Goal: Task Accomplishment & Management: Complete application form

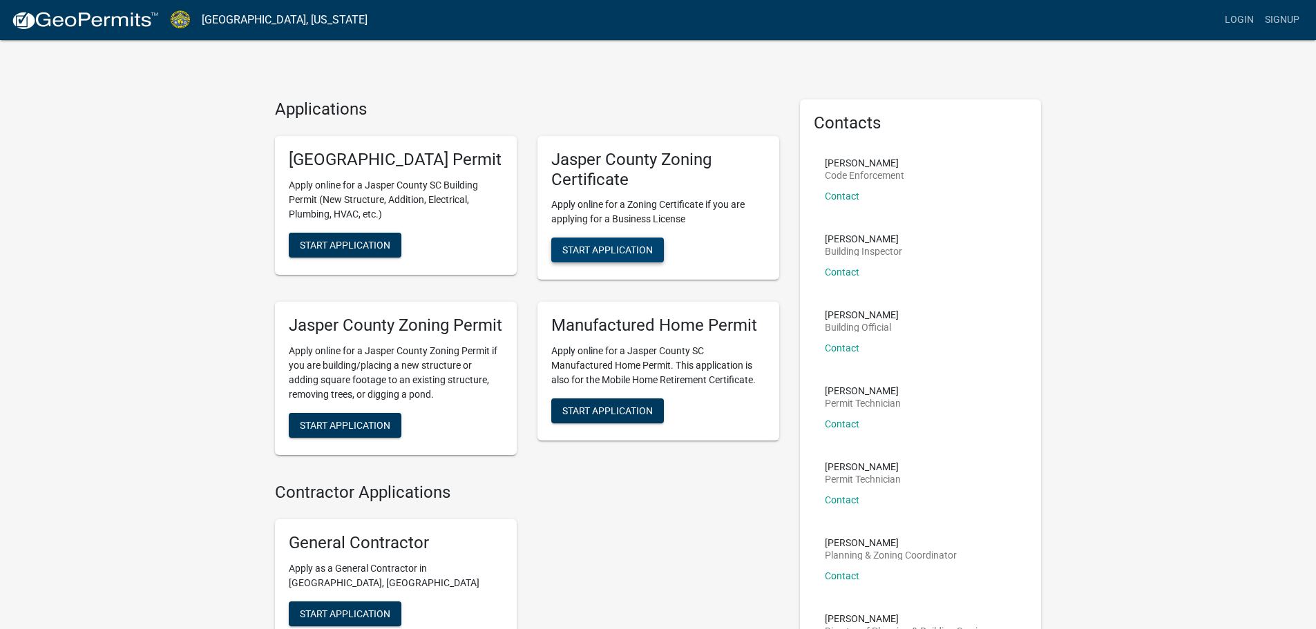
click at [597, 252] on span "Start Application" at bounding box center [607, 250] width 91 height 11
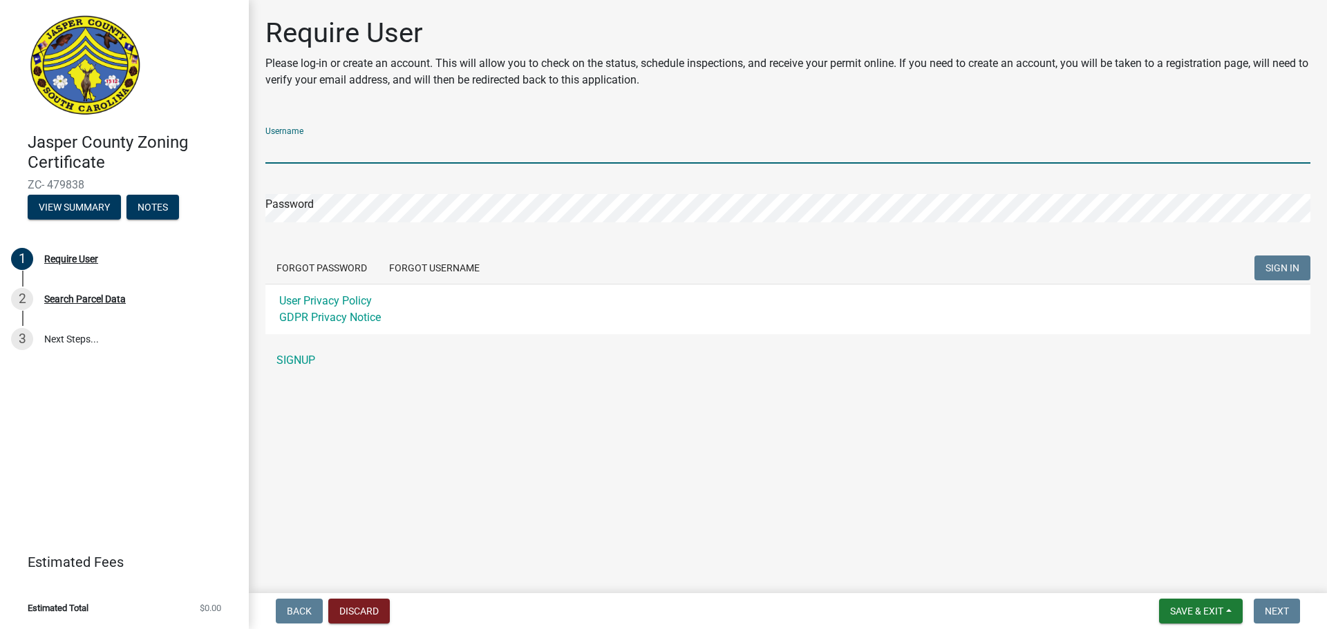
click at [665, 155] on input "Username" at bounding box center [787, 149] width 1045 height 28
click at [299, 352] on div "Username Password Forgot Password Forgot Username SIGN IN User Privacy Policy G…" at bounding box center [787, 245] width 1045 height 258
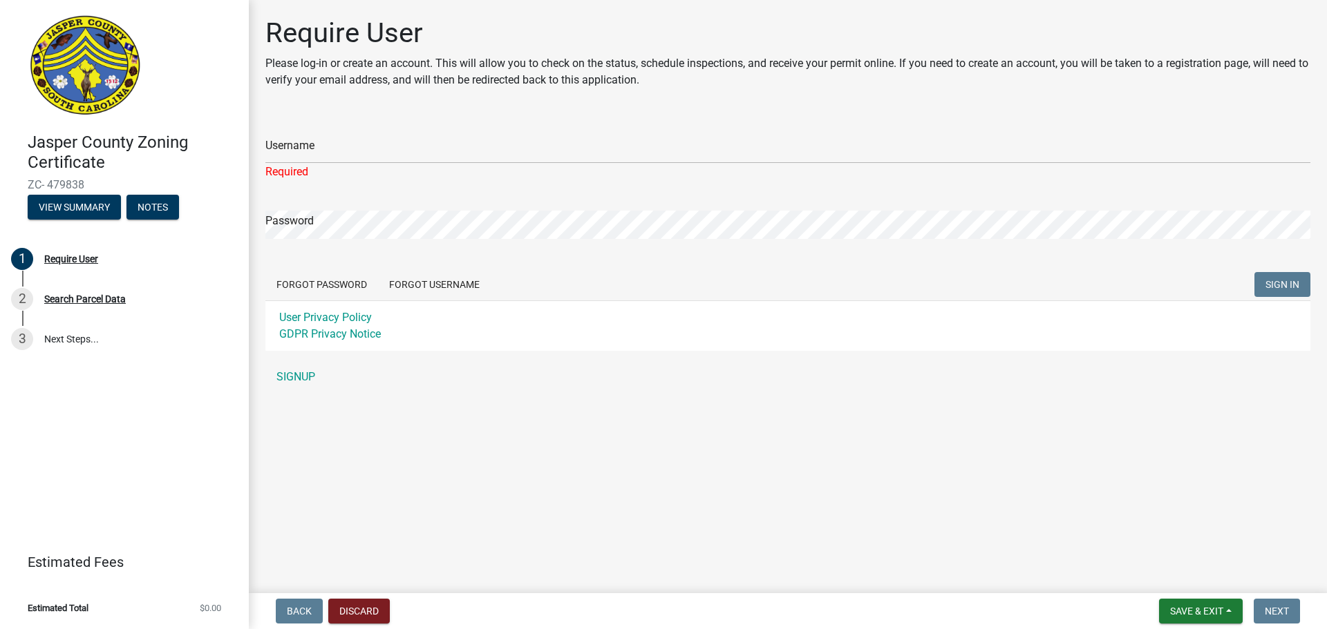
click at [299, 361] on div "Username Required Password Forgot Password Forgot Username SIGN IN User Privacy…" at bounding box center [787, 253] width 1045 height 275
click at [301, 370] on link "SIGNUP" at bounding box center [787, 377] width 1045 height 28
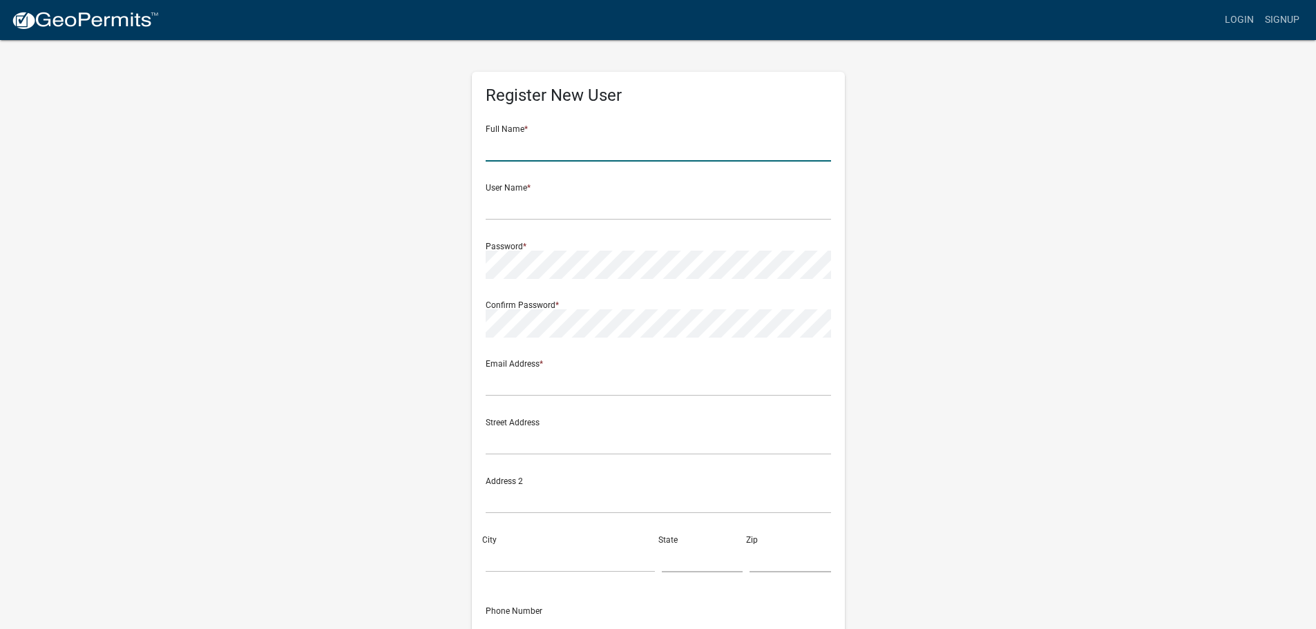
click at [591, 155] on input "text" at bounding box center [658, 147] width 345 height 28
type input "Christina Mozeleski"
type input "Flowers@helenahillsfarm.com"
type input "577 Bellinger Hill Run"
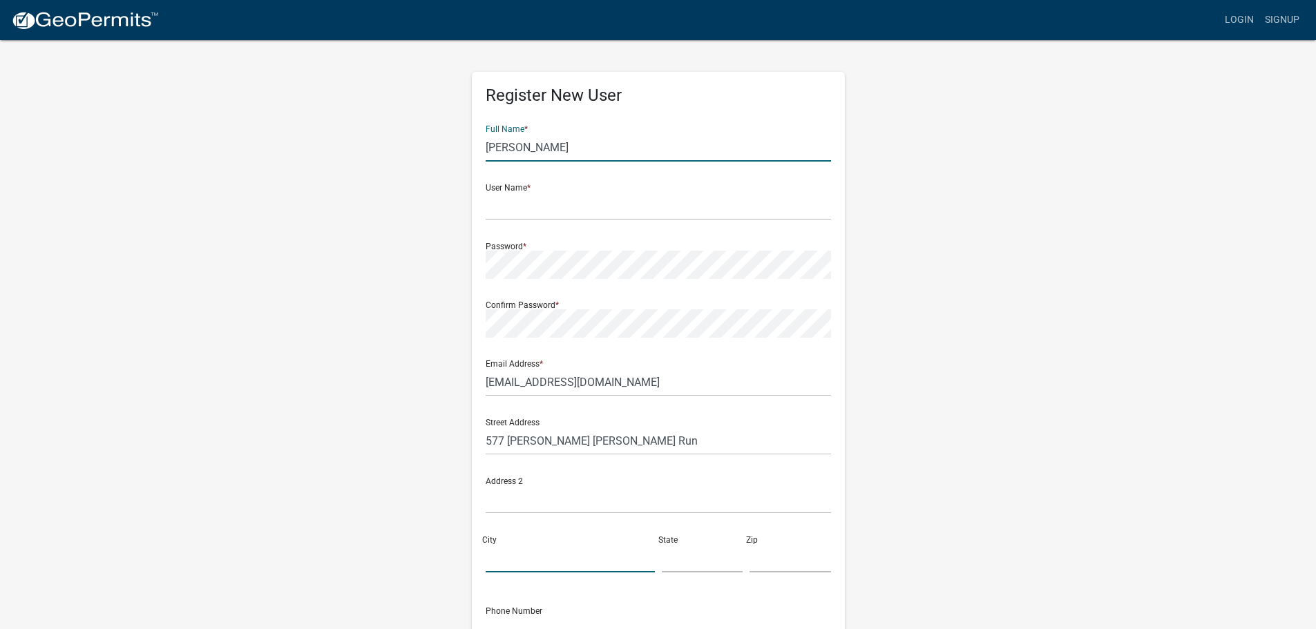
type input "Hardeeville"
type input "SC"
type input "29927"
type input "6466561506"
click at [694, 222] on form "Full Name * Christina Mozeleski User Name * Password * Confirm Password * Email…" at bounding box center [658, 409] width 345 height 591
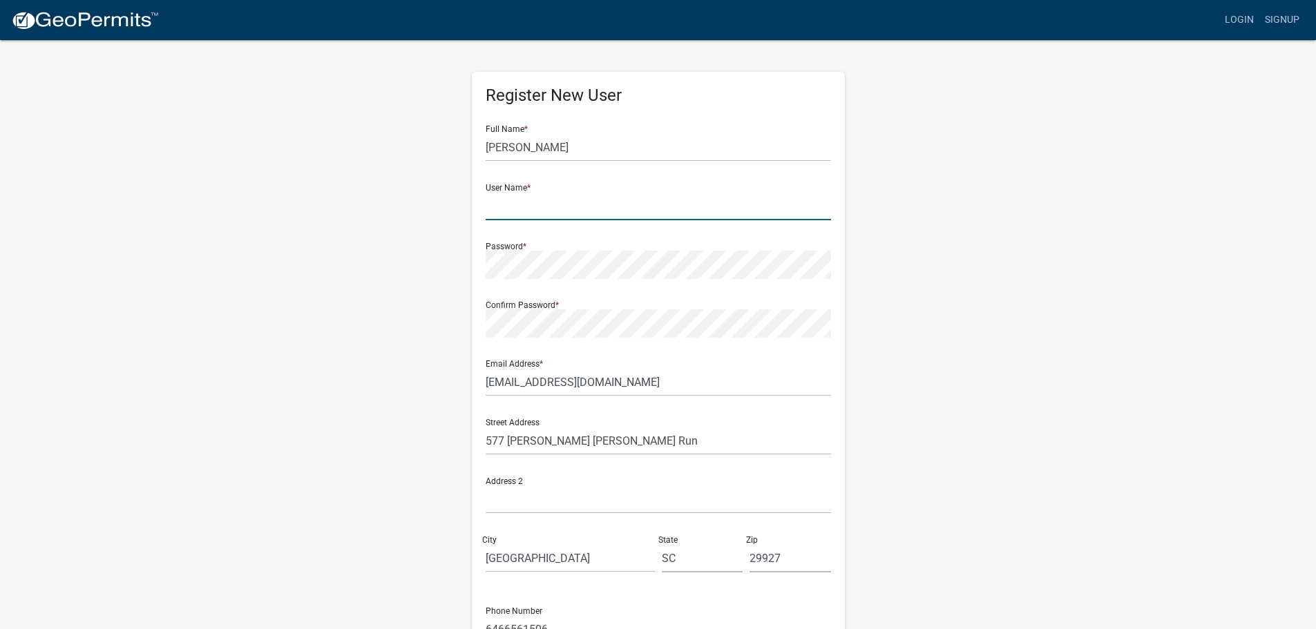
drag, startPoint x: 693, startPoint y: 207, endPoint x: 518, endPoint y: 211, distance: 174.9
click at [692, 207] on input "text" at bounding box center [658, 206] width 345 height 28
type input "[EMAIL_ADDRESS][DOMAIN_NAME]"
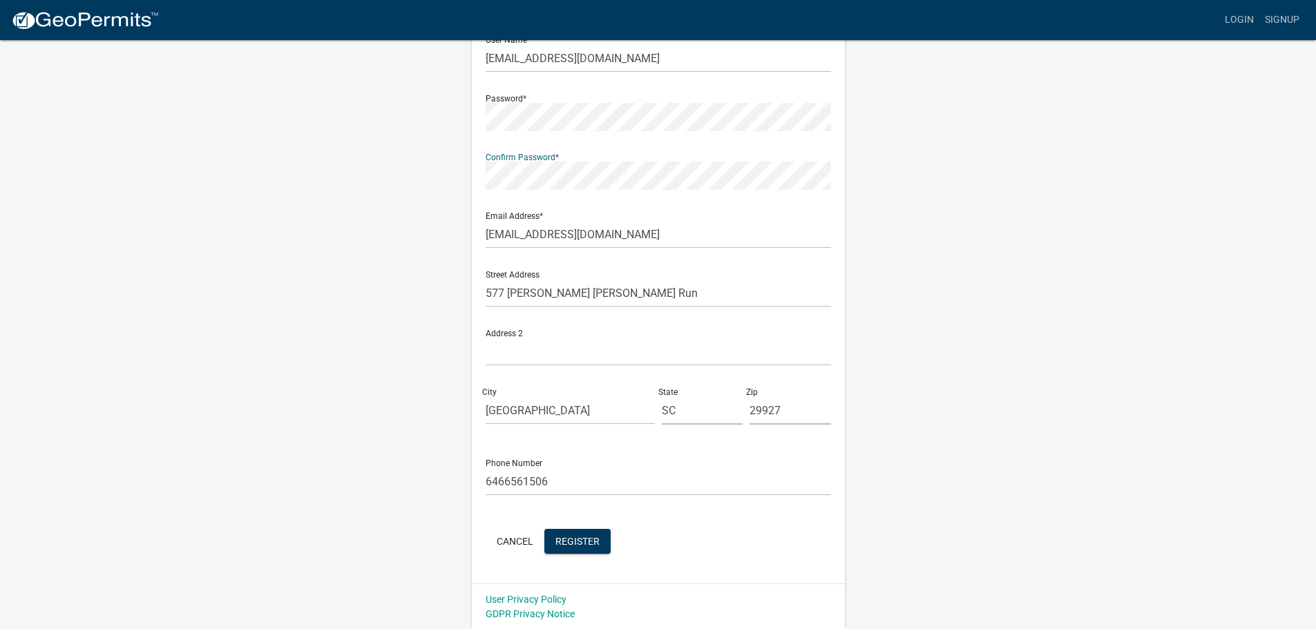
scroll to position [149, 0]
click at [569, 536] on span "Register" at bounding box center [578, 540] width 44 height 11
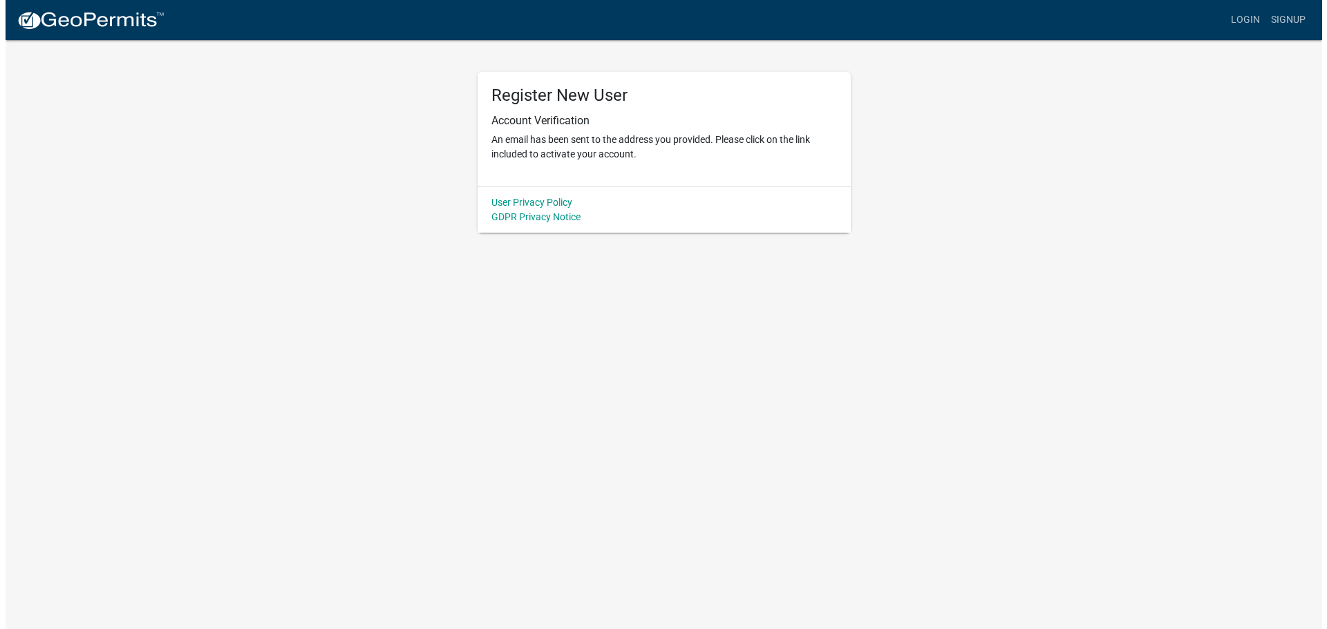
scroll to position [0, 0]
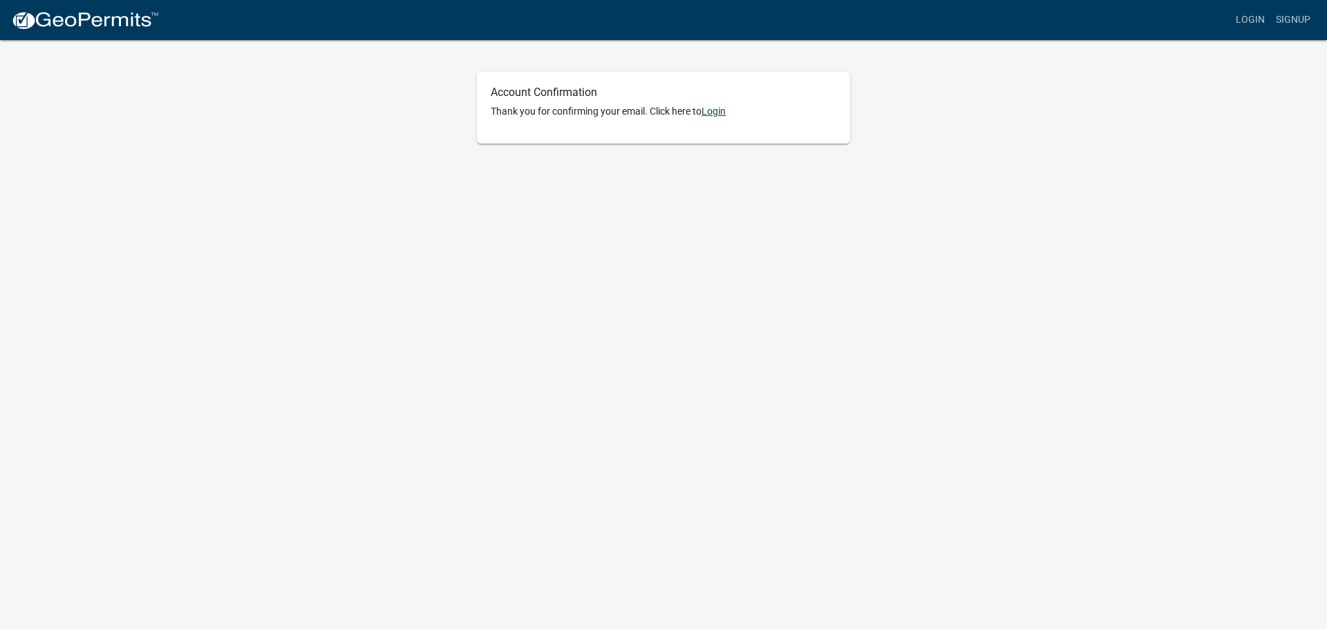
click at [719, 110] on link "Login" at bounding box center [713, 111] width 24 height 11
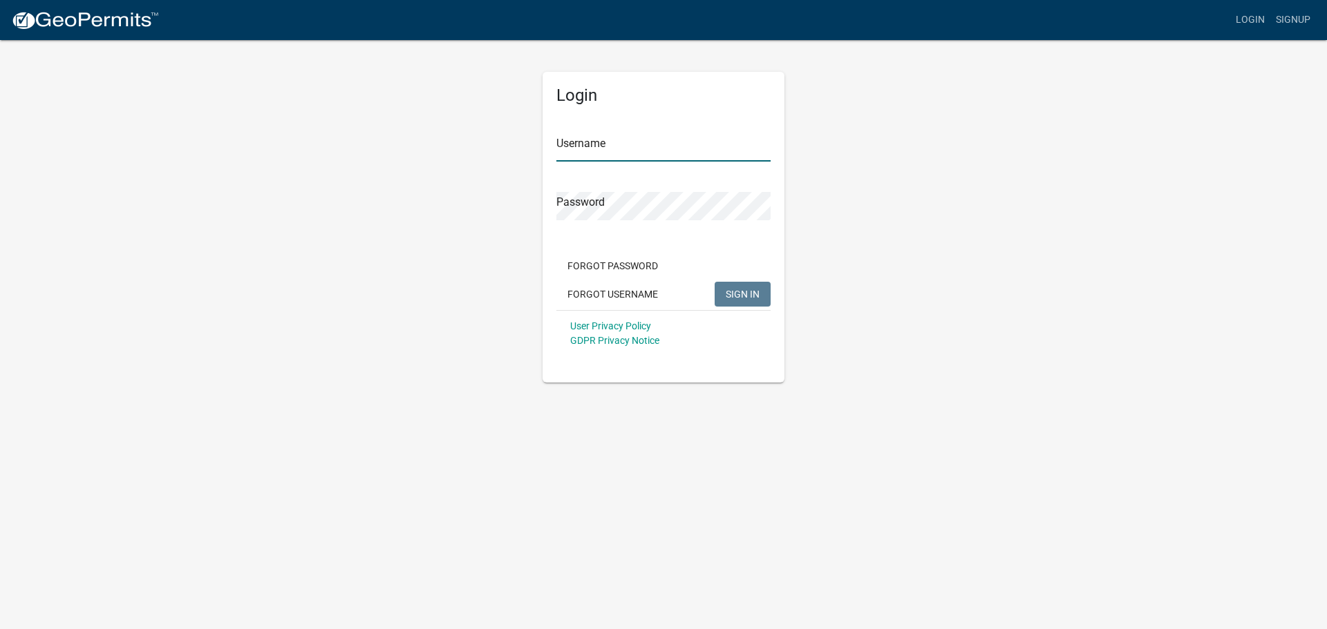
type input "[EMAIL_ADDRESS][DOMAIN_NAME]"
click at [717, 153] on input "[EMAIL_ADDRESS][DOMAIN_NAME]" at bounding box center [663, 147] width 214 height 28
click at [574, 236] on form "Username flowers@helenahillsfarm.com Password Forgot Password Forgot Username S…" at bounding box center [663, 235] width 214 height 243
click at [763, 300] on button "SIGN IN" at bounding box center [742, 294] width 56 height 25
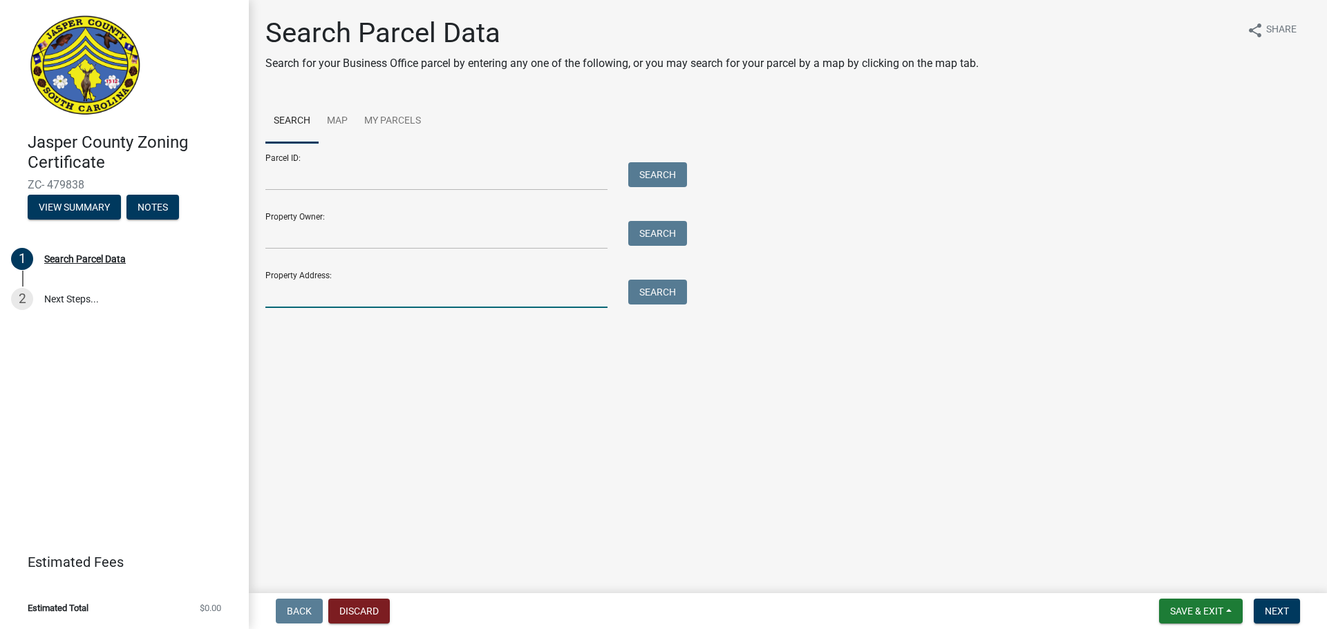
click at [426, 290] on input "Property Address:" at bounding box center [436, 294] width 342 height 28
click at [430, 295] on input "Property Address:" at bounding box center [436, 294] width 342 height 28
click at [668, 296] on button "Search" at bounding box center [657, 292] width 59 height 25
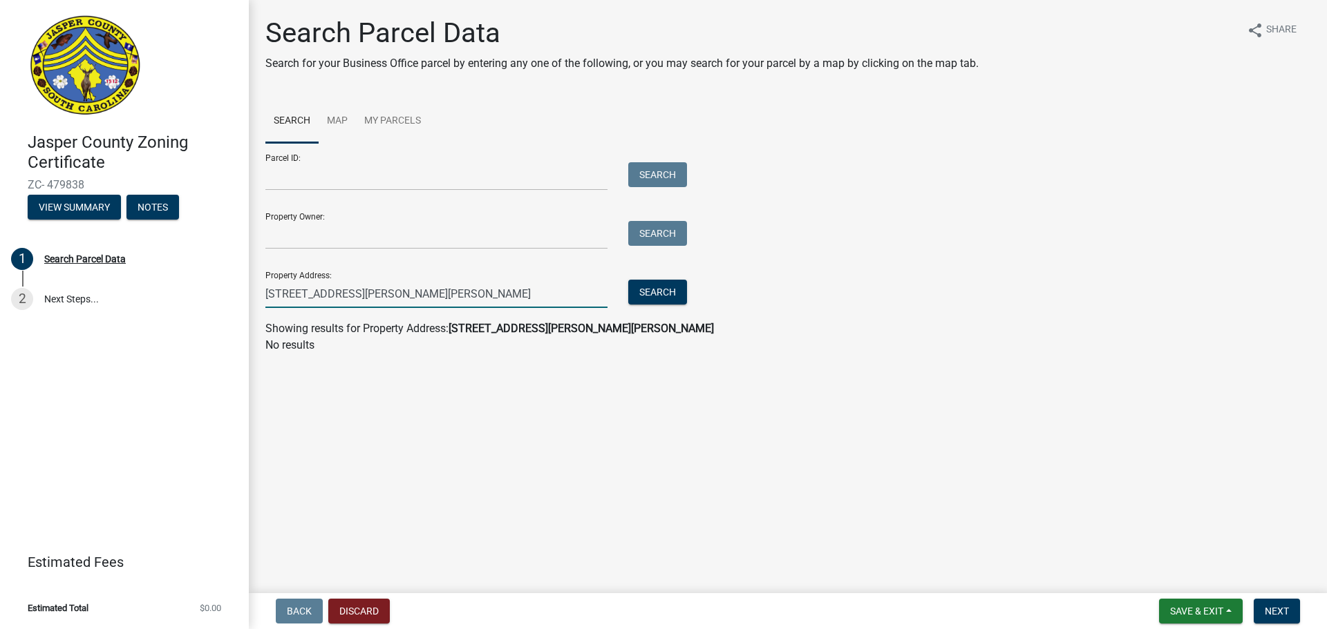
click at [514, 305] on input "577 Bellinger Hill Run, Hardeeville, SC" at bounding box center [436, 294] width 342 height 28
drag, startPoint x: 513, startPoint y: 295, endPoint x: 375, endPoint y: 295, distance: 137.5
click at [375, 295] on input "577 Bellinger Hill Run, Hardeeville, SC" at bounding box center [436, 294] width 342 height 28
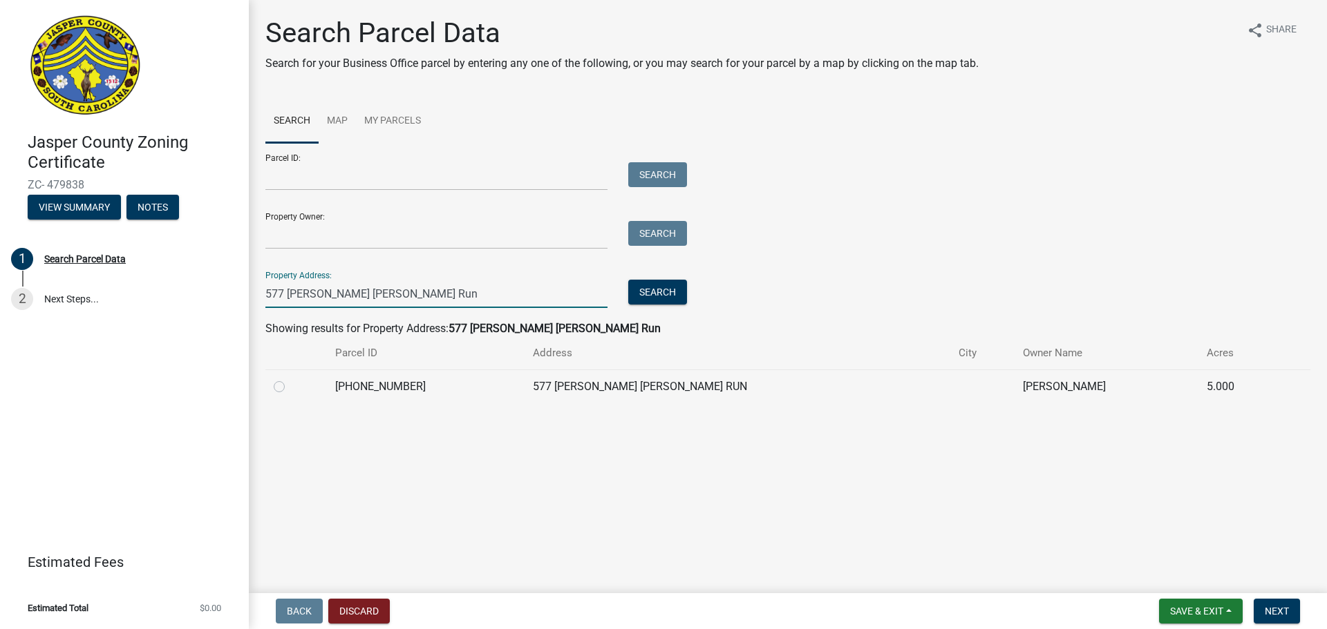
type input "577 Bellinger Hill Run"
click at [290, 379] on label at bounding box center [290, 379] width 0 height 0
click at [290, 384] on input "radio" at bounding box center [294, 383] width 9 height 9
radio input "true"
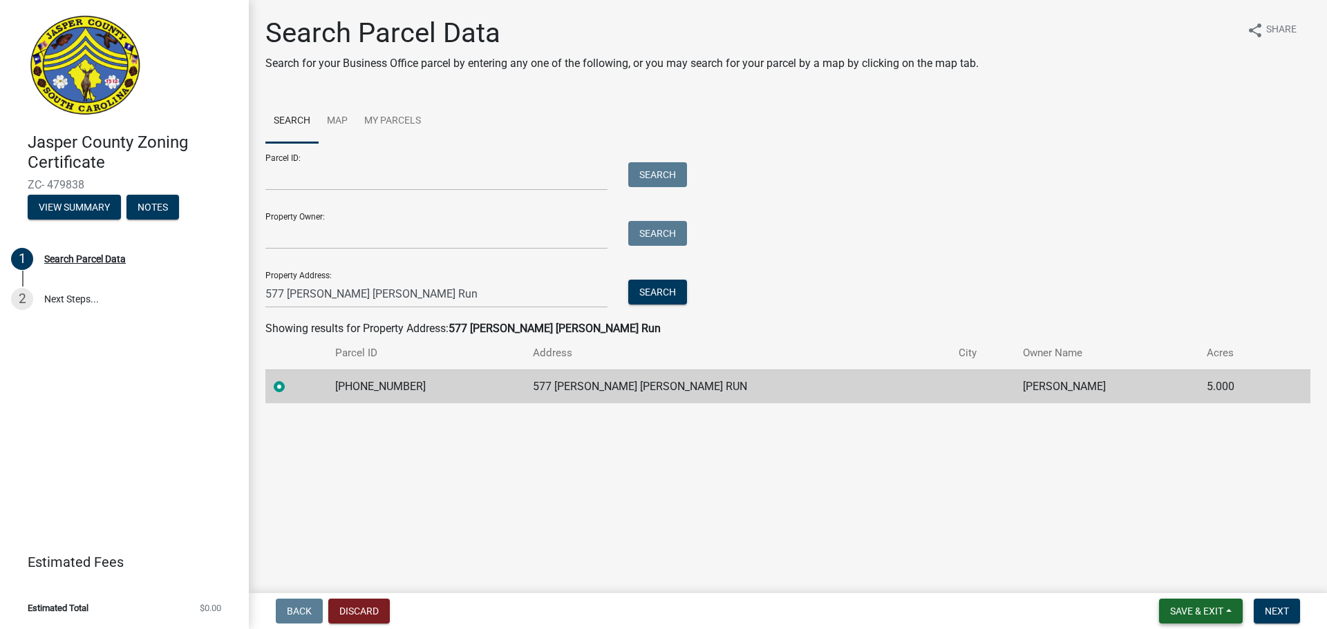
click at [1208, 610] on span "Save & Exit" at bounding box center [1196, 611] width 53 height 11
drag, startPoint x: 1281, startPoint y: 531, endPoint x: 1273, endPoint y: 598, distance: 66.8
click at [1281, 532] on main "Search Parcel Data Search for your Business Office parcel by entering any one o…" at bounding box center [788, 294] width 1078 height 588
click at [1269, 614] on span "Next" at bounding box center [1276, 611] width 24 height 11
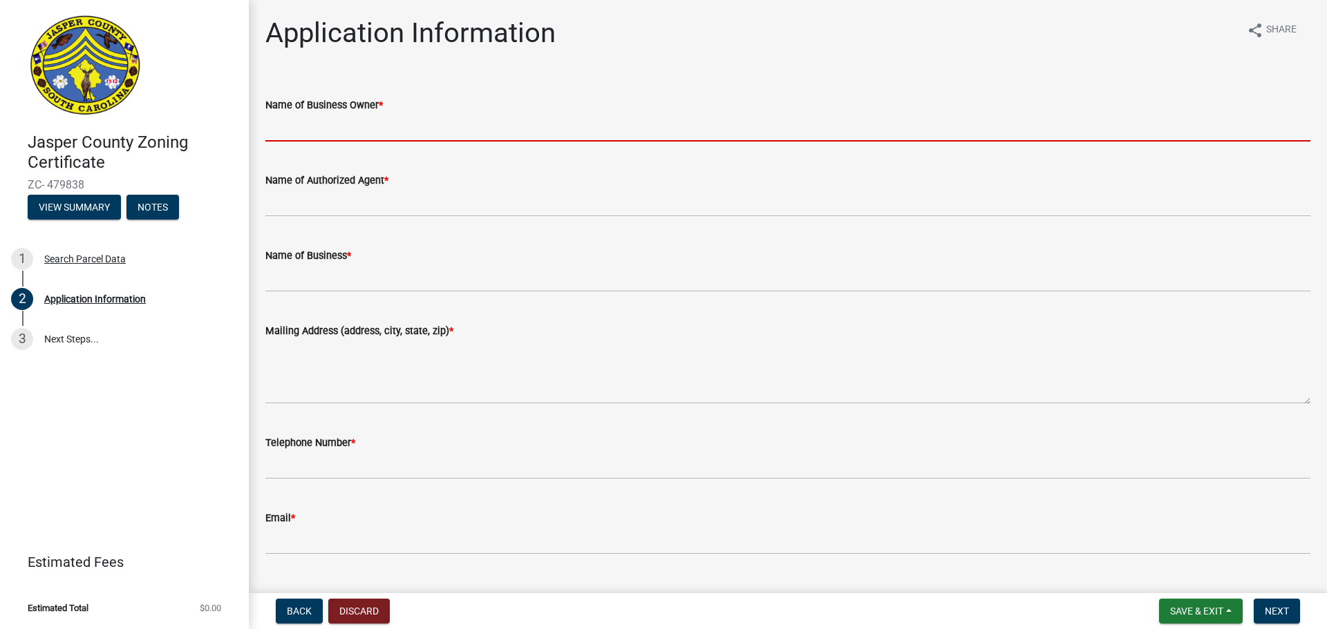
click at [417, 120] on input "Name of Business Owner *" at bounding box center [787, 127] width 1045 height 28
type input "[PERSON_NAME]"
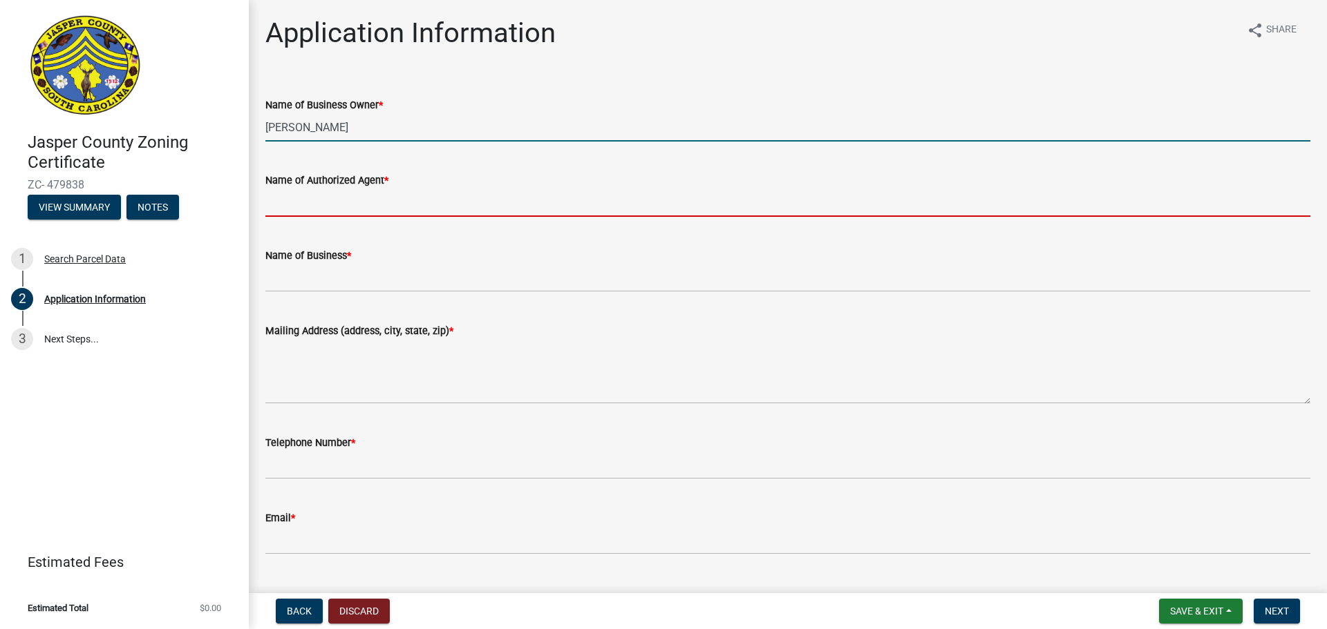
type input "[PERSON_NAME]"
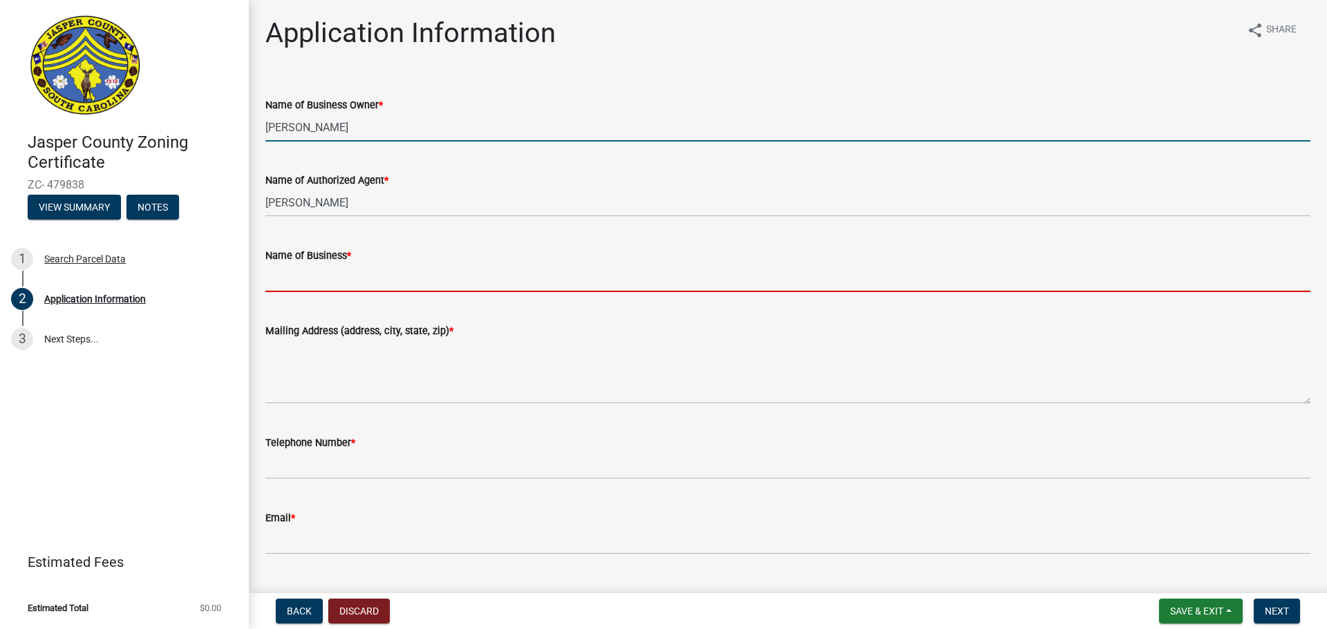
type input "Helena Hills Farm"
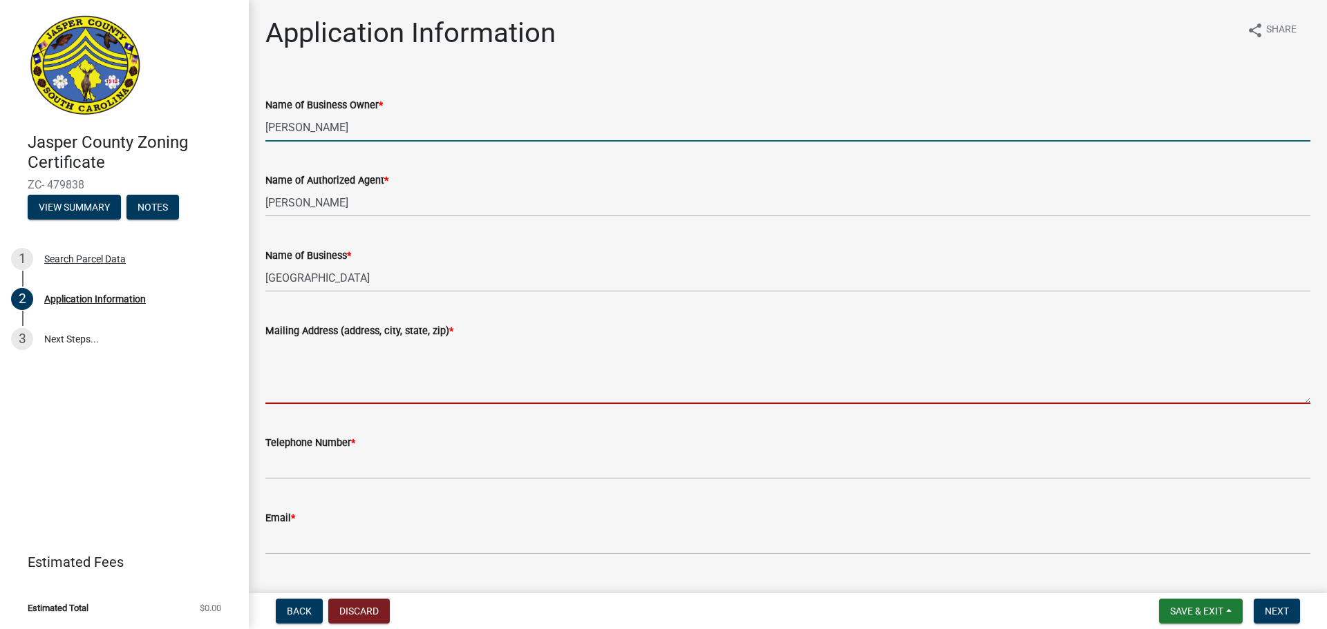
type textarea "577 Bellinger Hill Run Hardeeville, SC 29927"
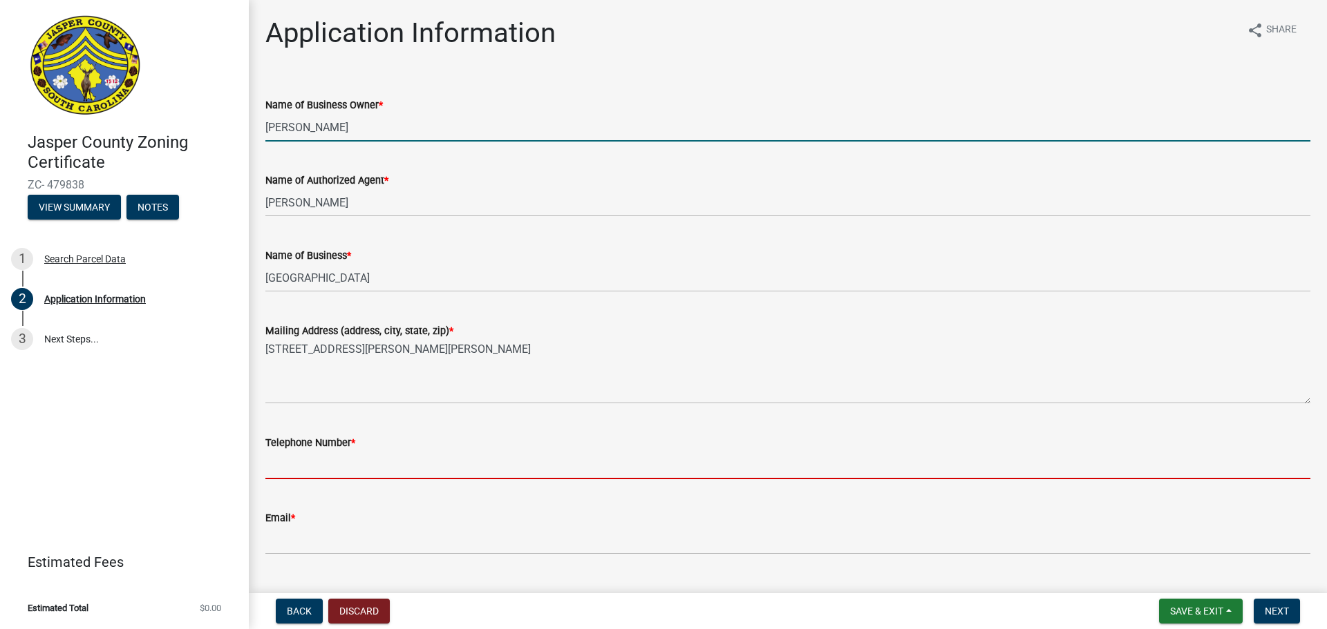
type input "6466561506"
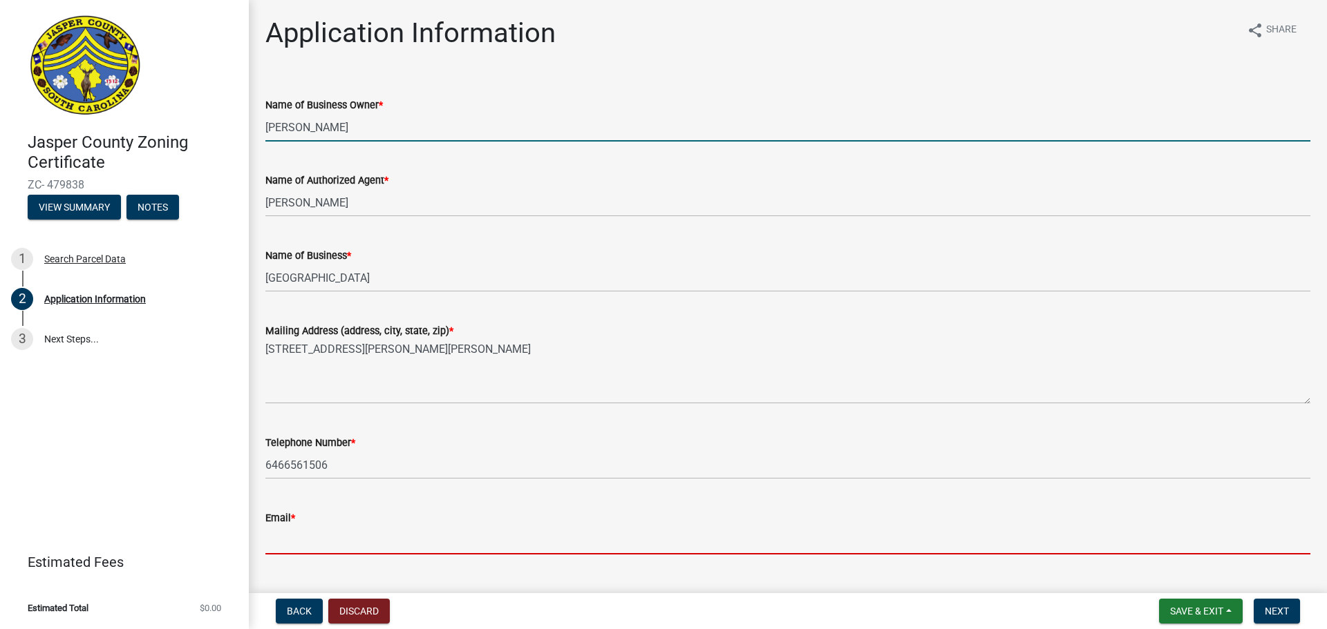
type input "[EMAIL_ADDRESS][DOMAIN_NAME]"
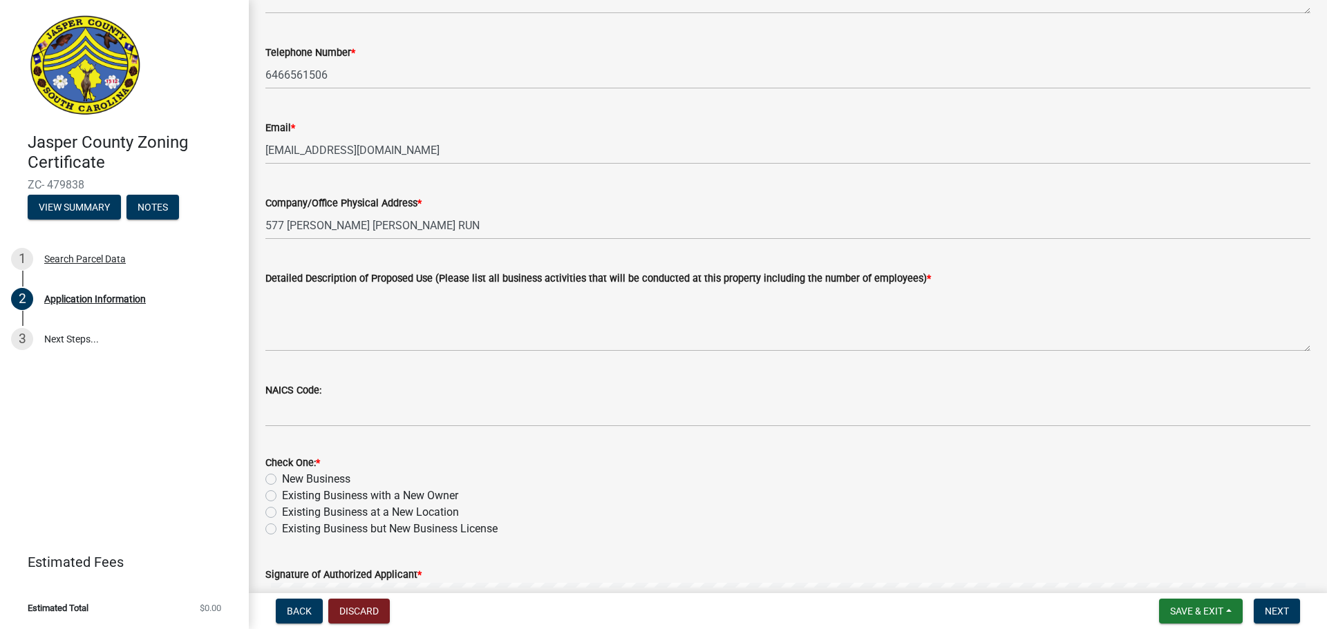
scroll to position [415, 0]
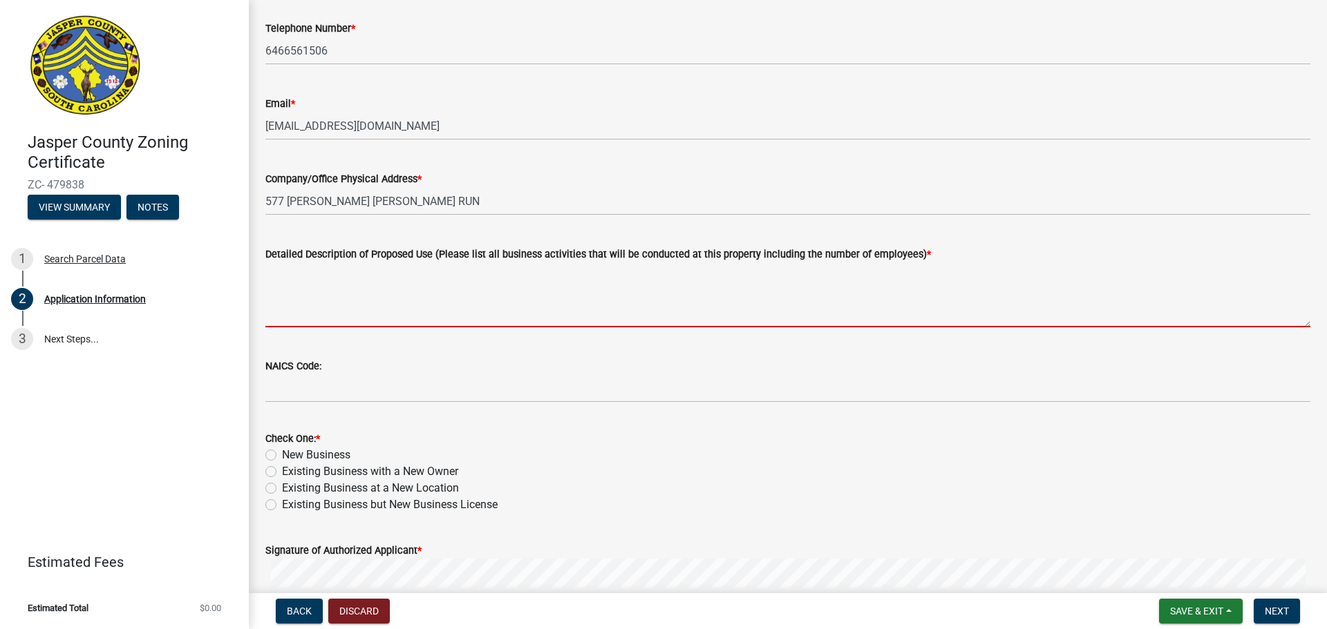
click at [437, 319] on textarea "Detailed Description of Proposed Use (Please list all business activities that …" at bounding box center [787, 295] width 1045 height 65
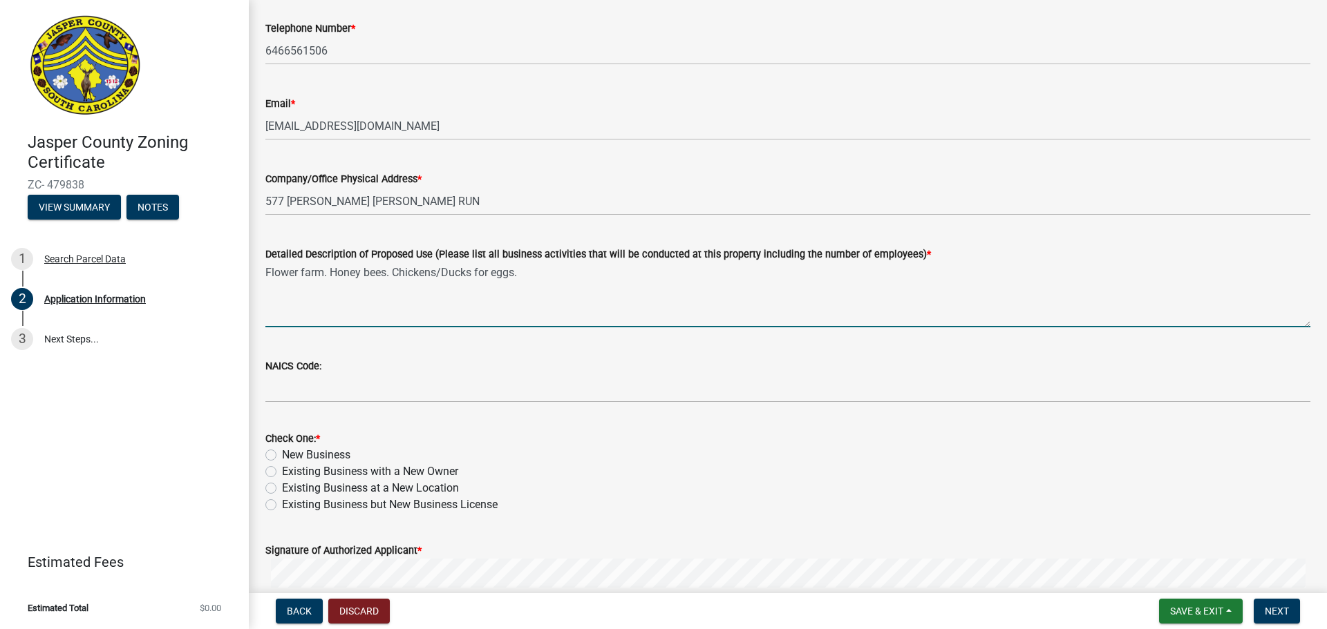
click at [386, 278] on textarea "Flower farm. Honey bees. Chickens/Ducks for eggs." at bounding box center [787, 295] width 1045 height 65
type textarea "Flower farm. Honey bees. Chickens/Ducks for eggs."
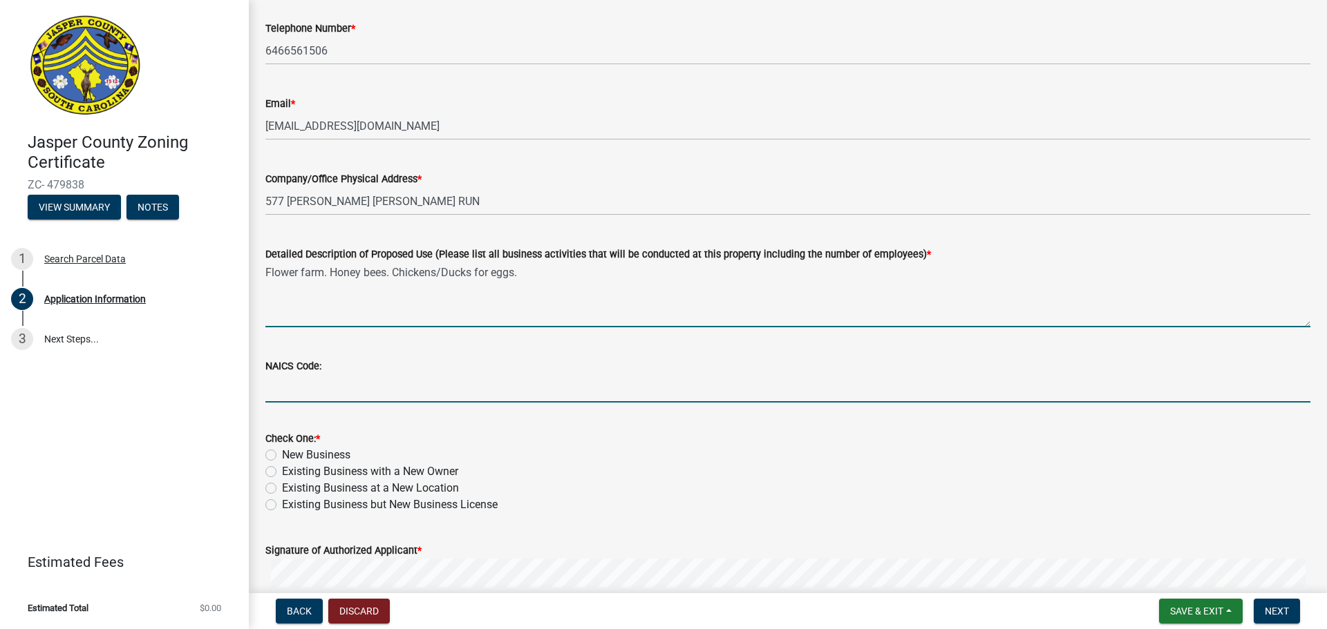
click at [349, 388] on input "NAICS Code:" at bounding box center [787, 389] width 1045 height 28
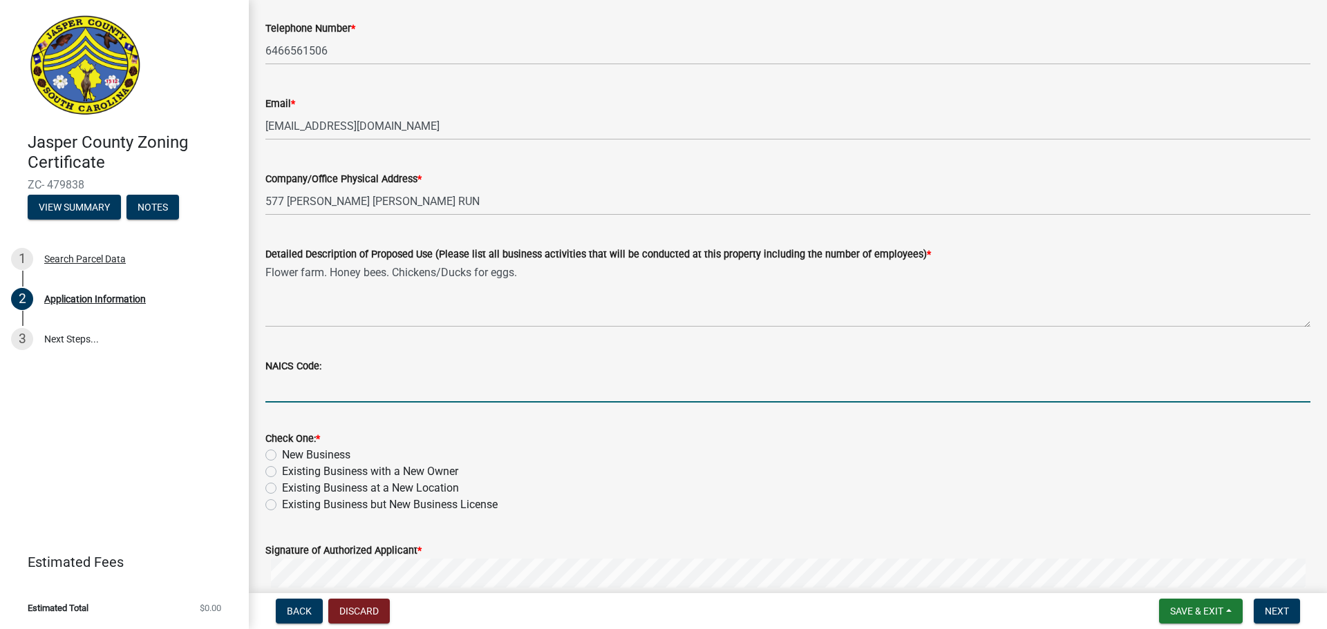
paste input "111422"
type input "111422"
click at [282, 454] on label "New Business" at bounding box center [316, 455] width 68 height 17
click at [282, 454] on input "New Business" at bounding box center [286, 451] width 9 height 9
radio input "true"
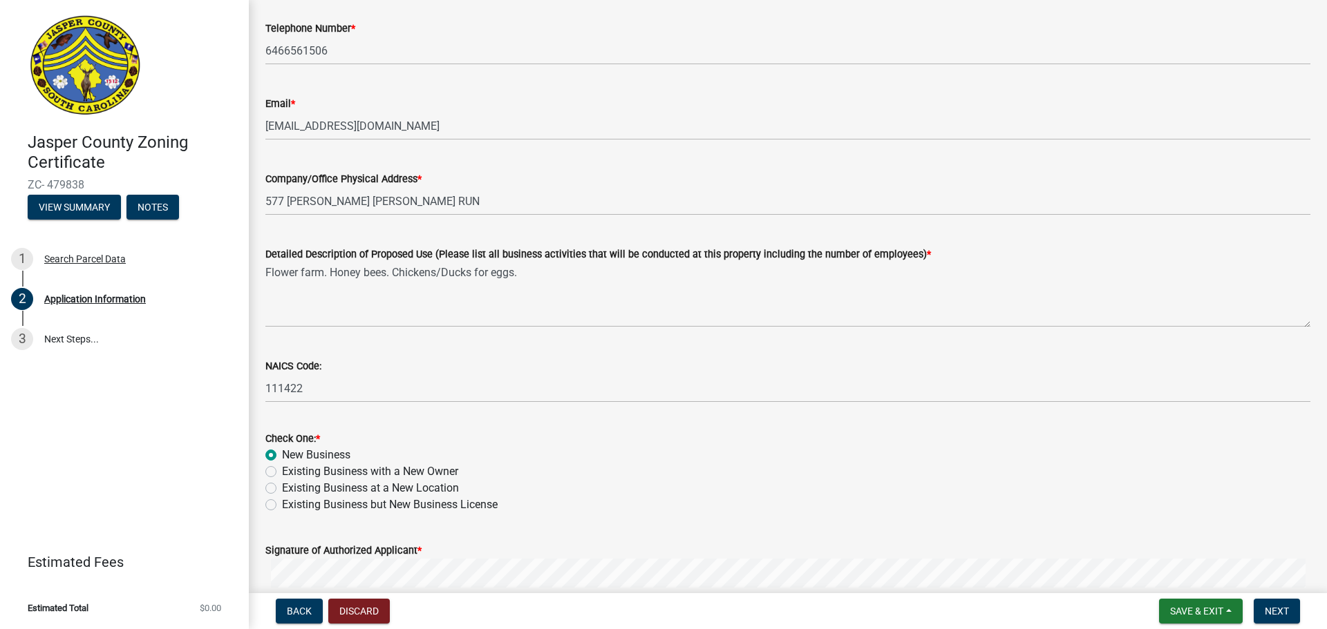
scroll to position [622, 0]
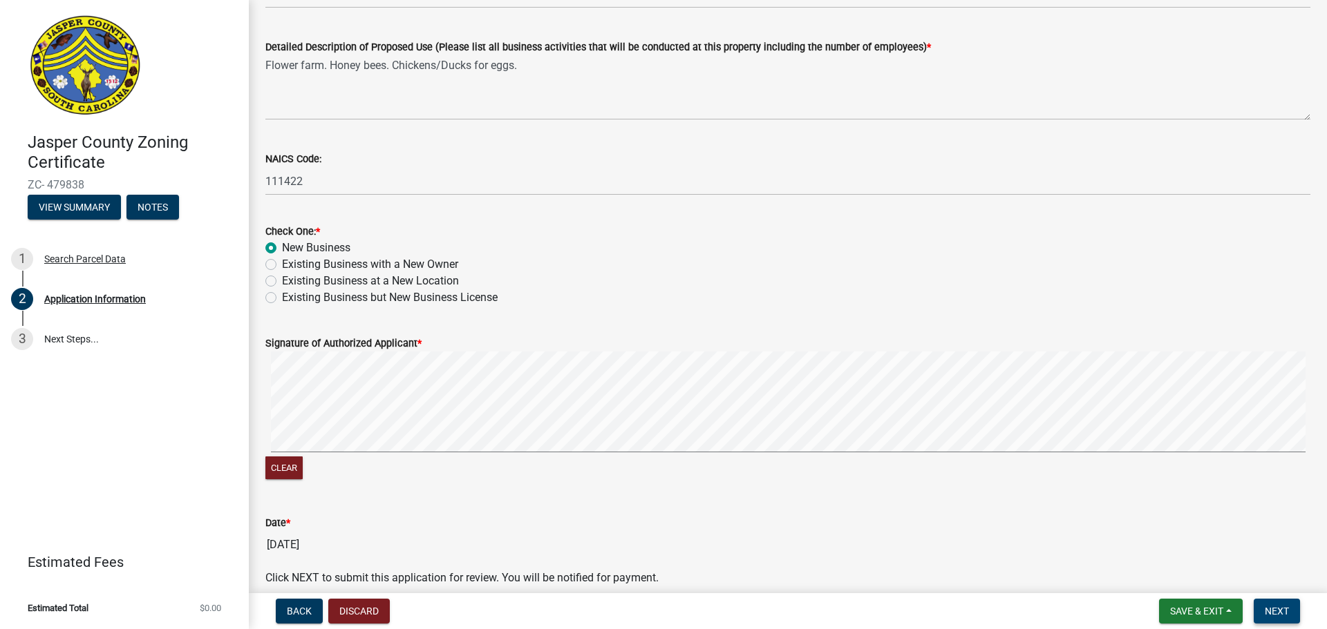
click at [1273, 611] on span "Next" at bounding box center [1276, 611] width 24 height 11
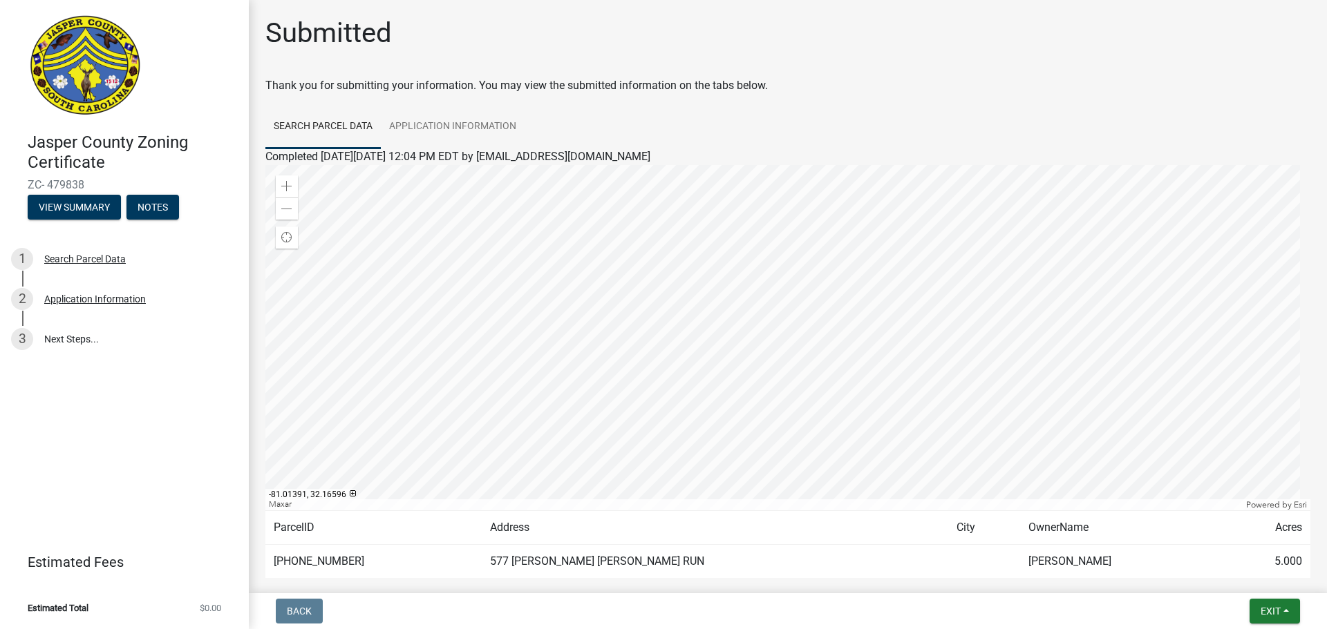
scroll to position [72, 0]
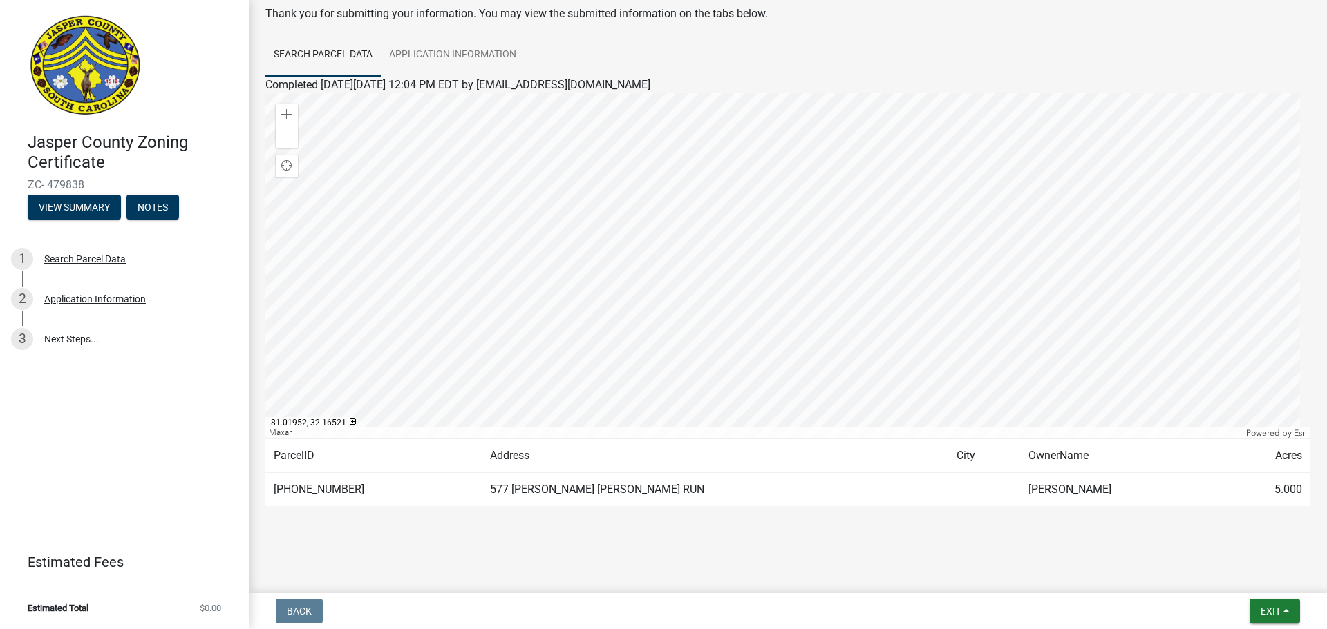
click at [512, 478] on td "577 BELLINGER HILL RUN" at bounding box center [715, 490] width 466 height 34
click at [800, 296] on div at bounding box center [787, 265] width 1045 height 345
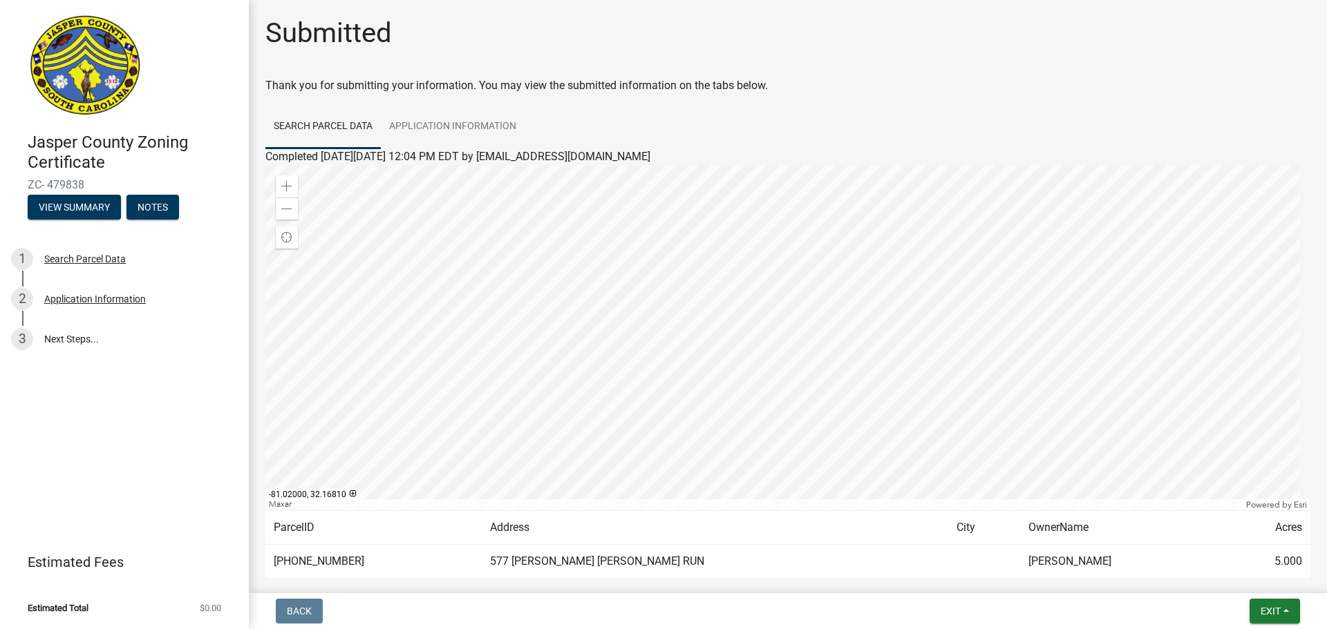
drag, startPoint x: 513, startPoint y: 86, endPoint x: 769, endPoint y: 89, distance: 256.4
click at [769, 89] on div "Thank you for submitting your information. You may view the submitted informati…" at bounding box center [787, 85] width 1045 height 17
click at [822, 89] on div "Thank you for submitting your information. You may view the submitted informati…" at bounding box center [787, 85] width 1045 height 17
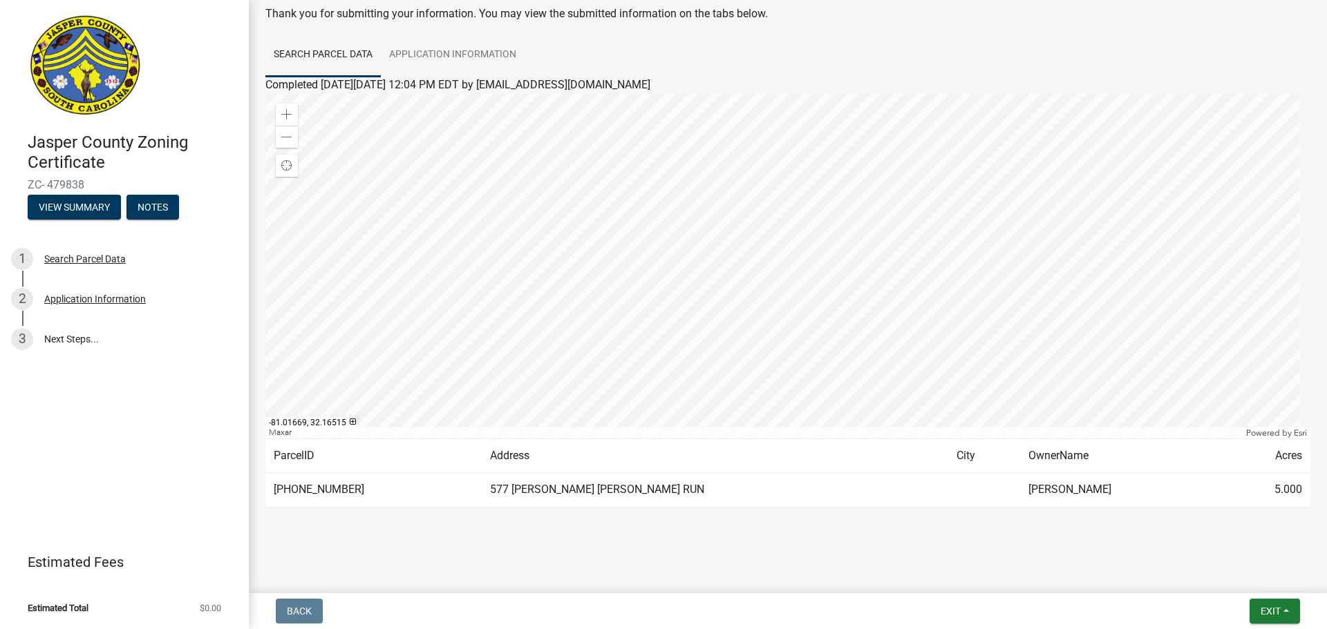
click at [1258, 490] on td "5.000" at bounding box center [1265, 490] width 89 height 34
click at [294, 138] on div "Zoom out" at bounding box center [287, 137] width 22 height 22
click at [880, 365] on div at bounding box center [787, 265] width 1045 height 345
click at [287, 134] on span at bounding box center [286, 137] width 11 height 11
click at [767, 273] on div at bounding box center [787, 265] width 1045 height 345
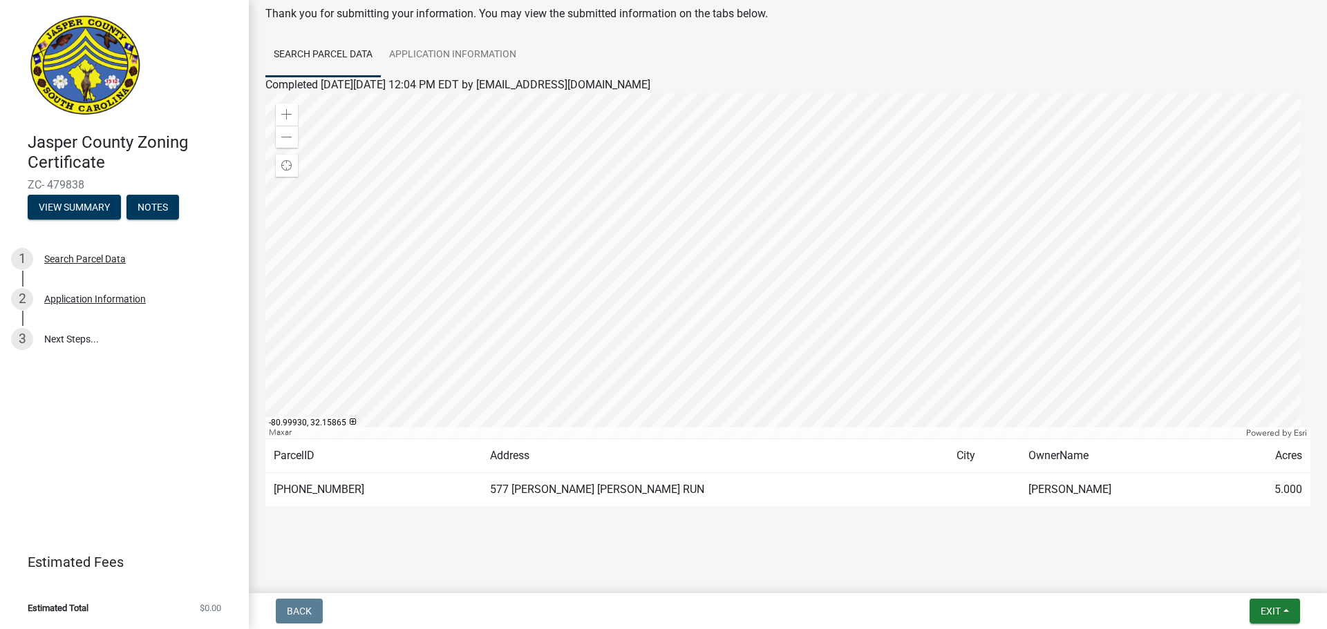
click at [1066, 493] on td "[PERSON_NAME]" at bounding box center [1120, 490] width 201 height 34
click at [1287, 606] on button "Exit" at bounding box center [1274, 611] width 50 height 25
click at [1268, 571] on button "Save & Exit" at bounding box center [1244, 575] width 111 height 33
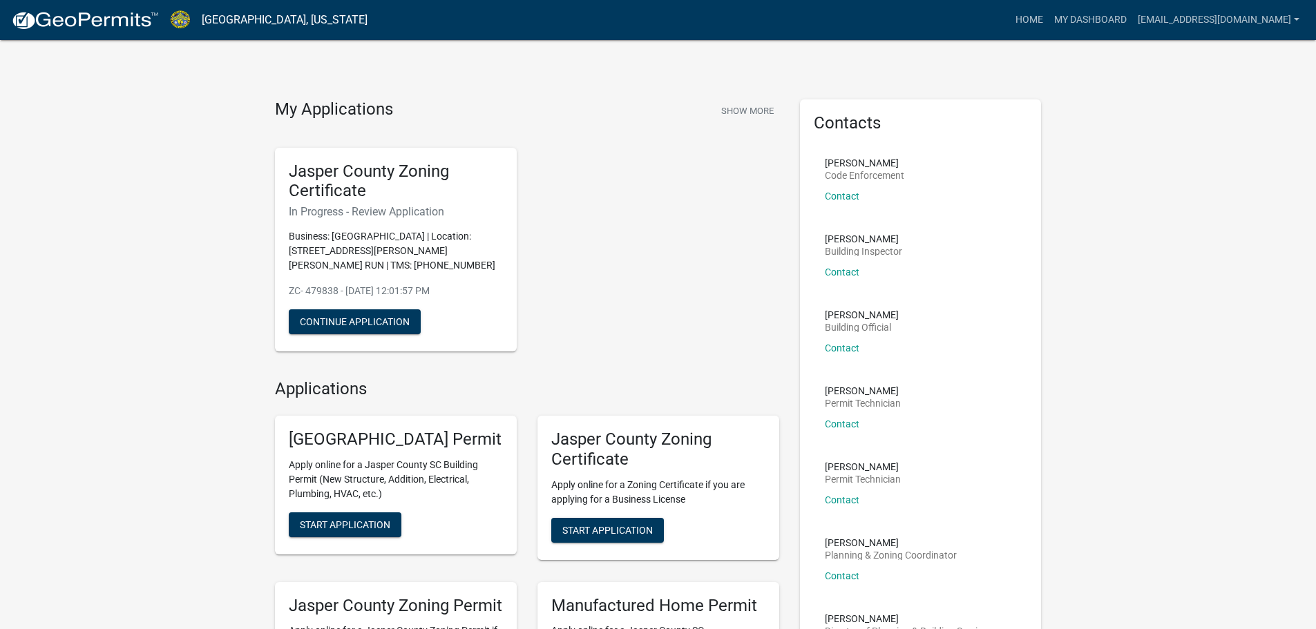
drag, startPoint x: 375, startPoint y: 211, endPoint x: 455, endPoint y: 213, distance: 80.2
click at [455, 213] on h6 "In Progress - Review Application" at bounding box center [396, 211] width 214 height 13
click at [304, 213] on h6 "In Progress - Review Application" at bounding box center [396, 211] width 214 height 13
drag, startPoint x: 293, startPoint y: 216, endPoint x: 459, endPoint y: 217, distance: 165.8
click at [459, 217] on h6 "In Progress - Review Application" at bounding box center [396, 211] width 214 height 13
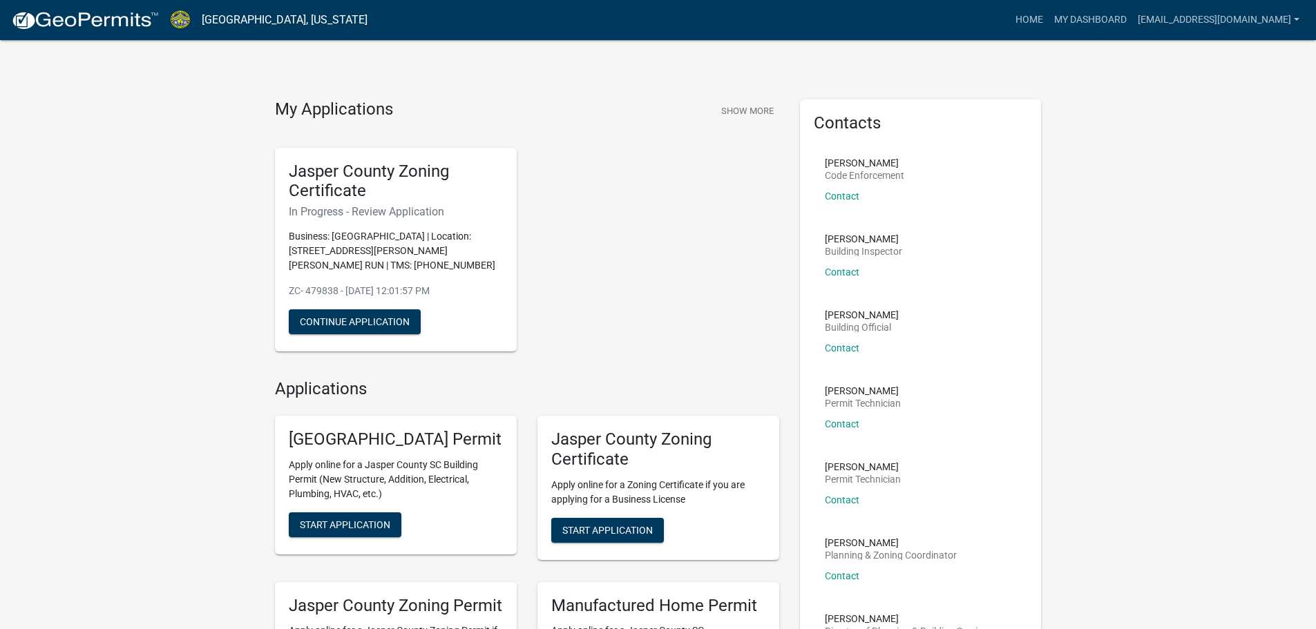
click at [477, 260] on div "Jasper County Zoning Certificate In Progress - Review Application Business: Hel…" at bounding box center [396, 250] width 242 height 205
click at [399, 310] on button "Continue Application" at bounding box center [355, 322] width 132 height 25
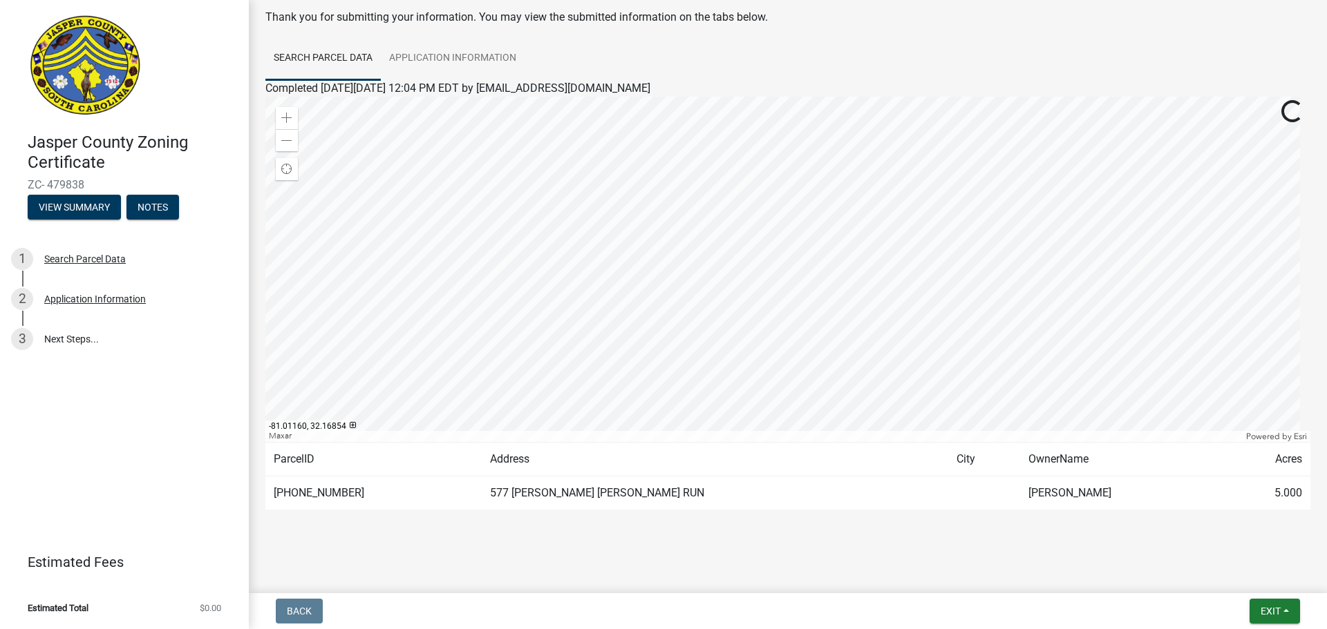
scroll to position [72, 0]
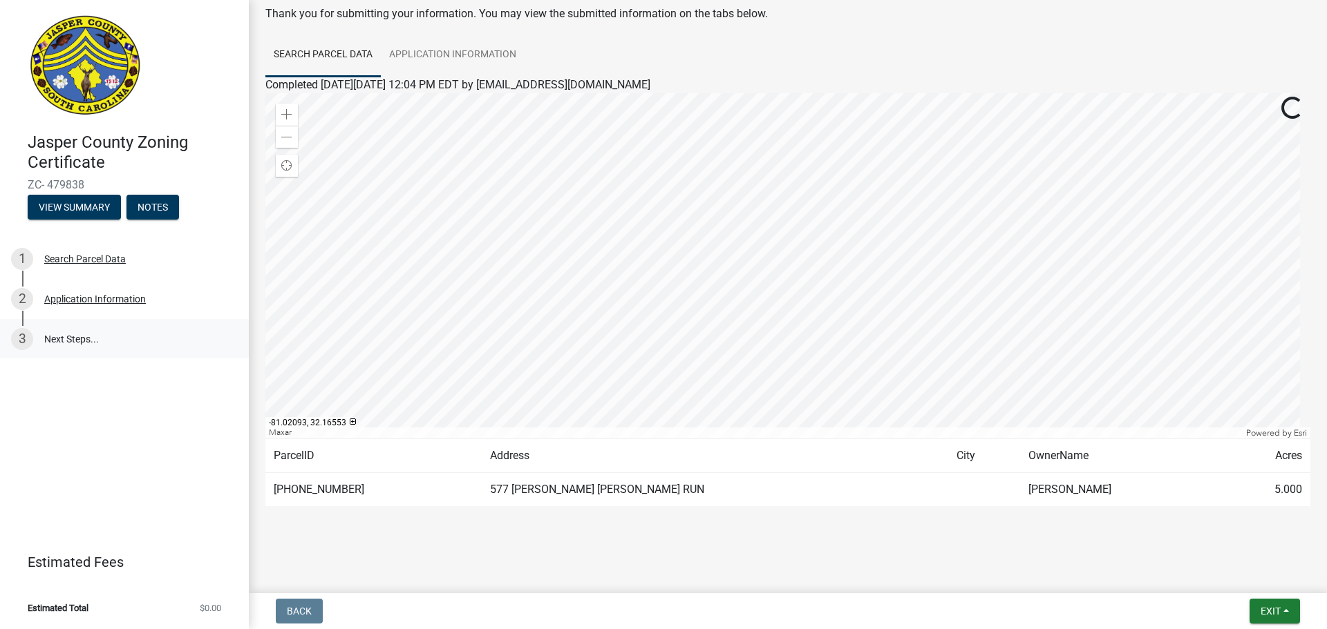
click at [67, 339] on link "3 Next Steps..." at bounding box center [124, 339] width 249 height 40
click at [773, 317] on div at bounding box center [787, 265] width 1045 height 345
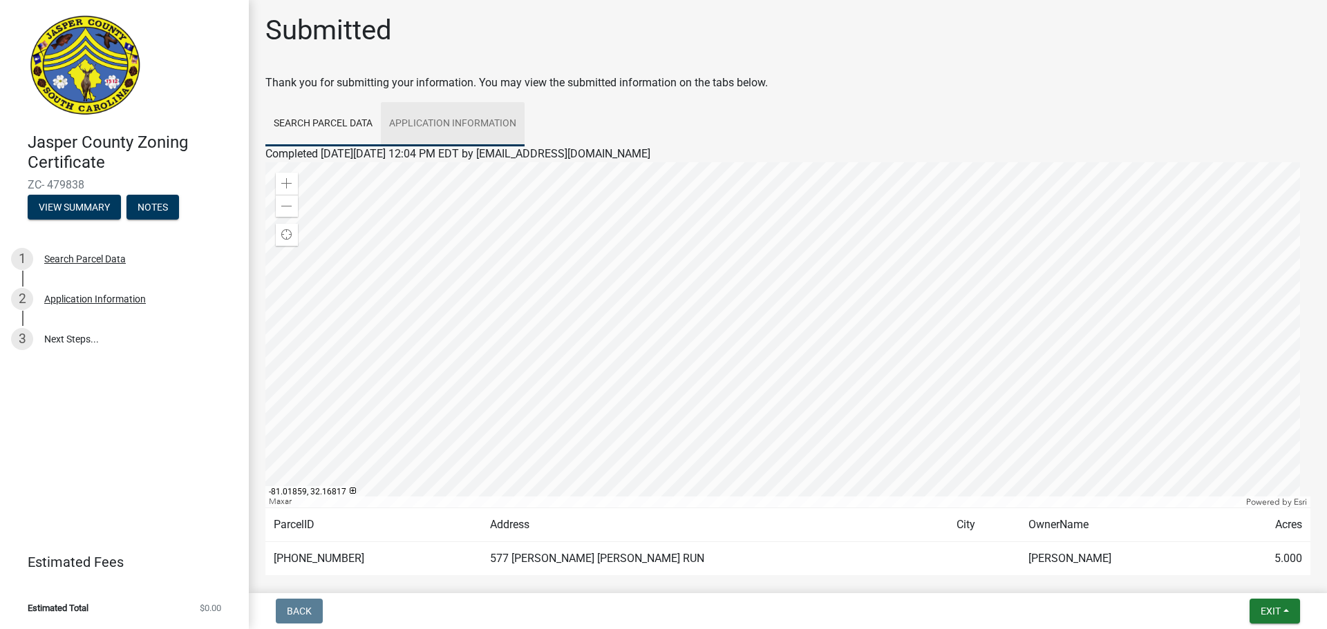
click at [405, 116] on link "Application Information" at bounding box center [453, 124] width 144 height 44
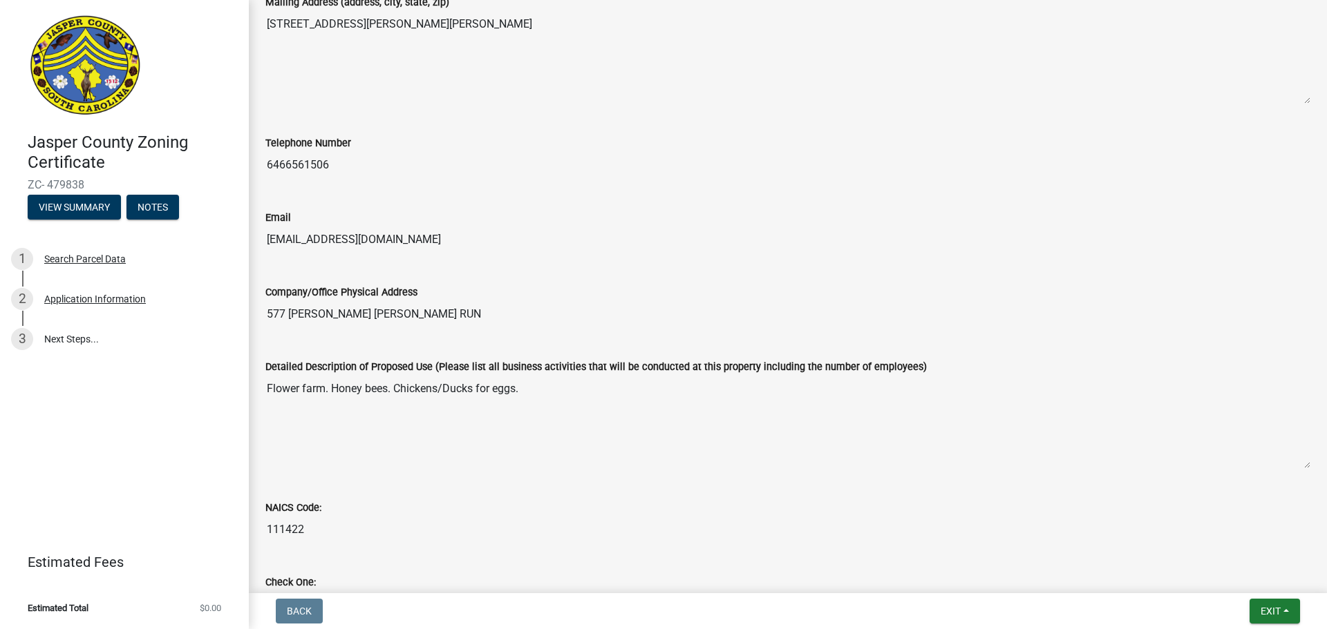
scroll to position [0, 0]
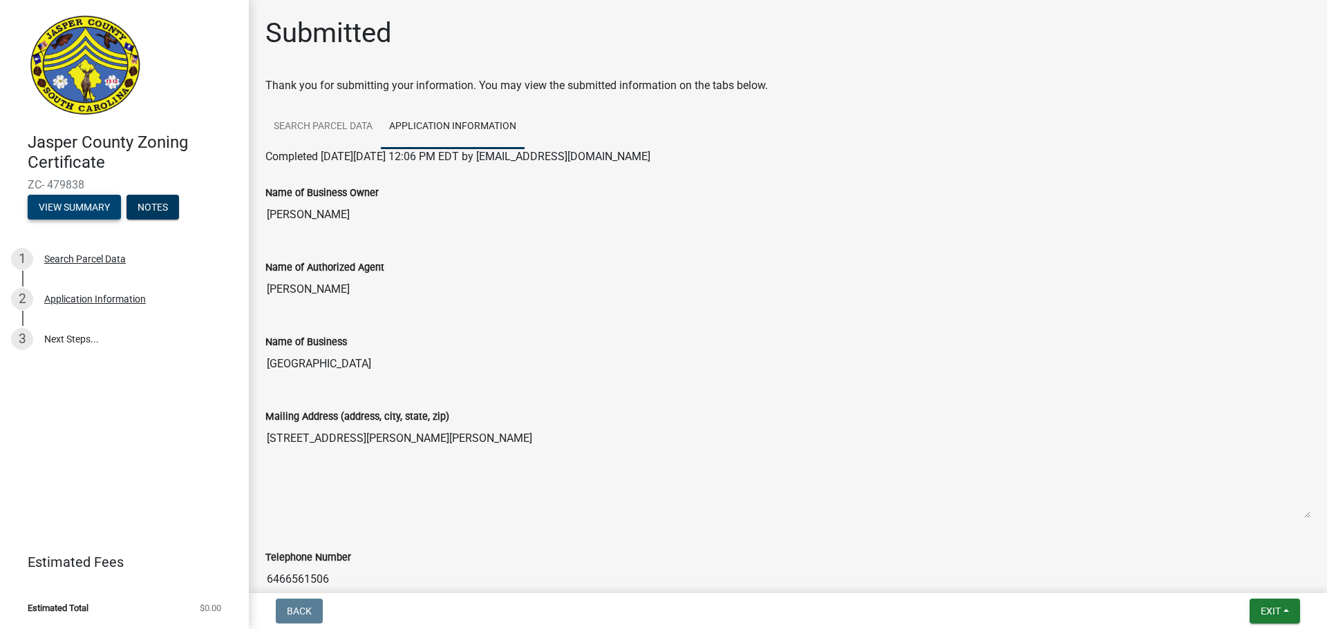
click at [82, 205] on button "View Summary" at bounding box center [74, 207] width 93 height 25
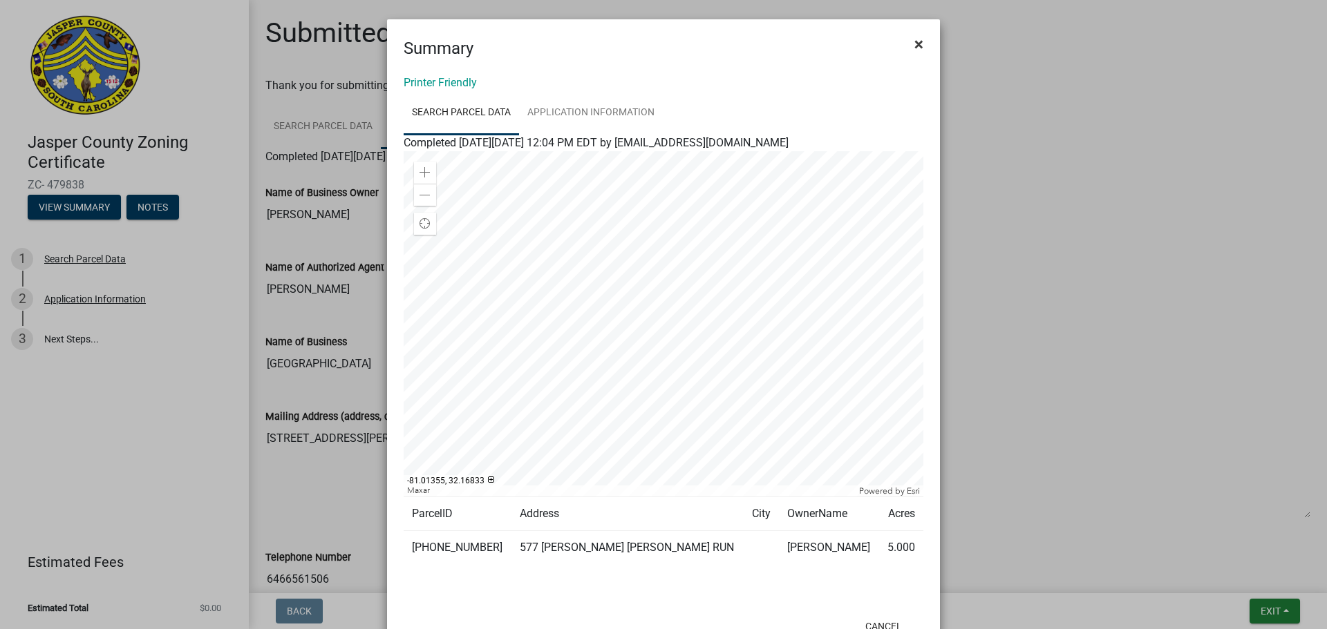
click at [914, 44] on span "×" at bounding box center [918, 44] width 9 height 19
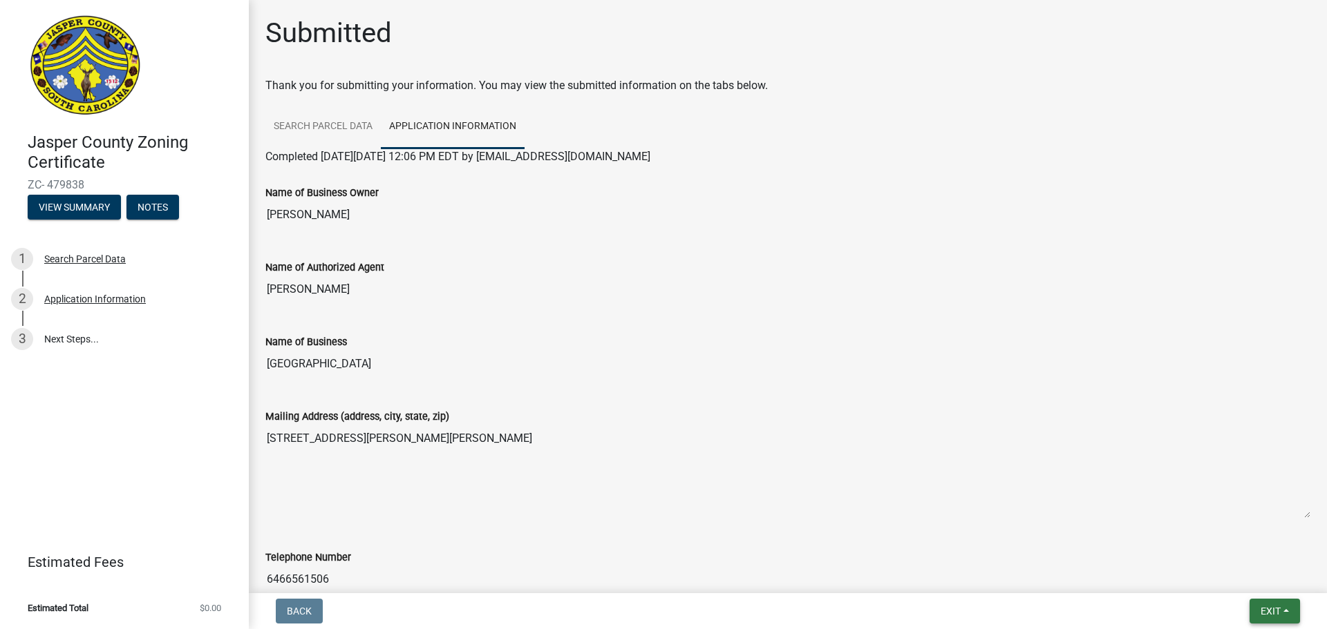
click at [1280, 609] on span "Exit" at bounding box center [1270, 611] width 20 height 11
click at [1267, 581] on button "Save & Exit" at bounding box center [1244, 575] width 111 height 33
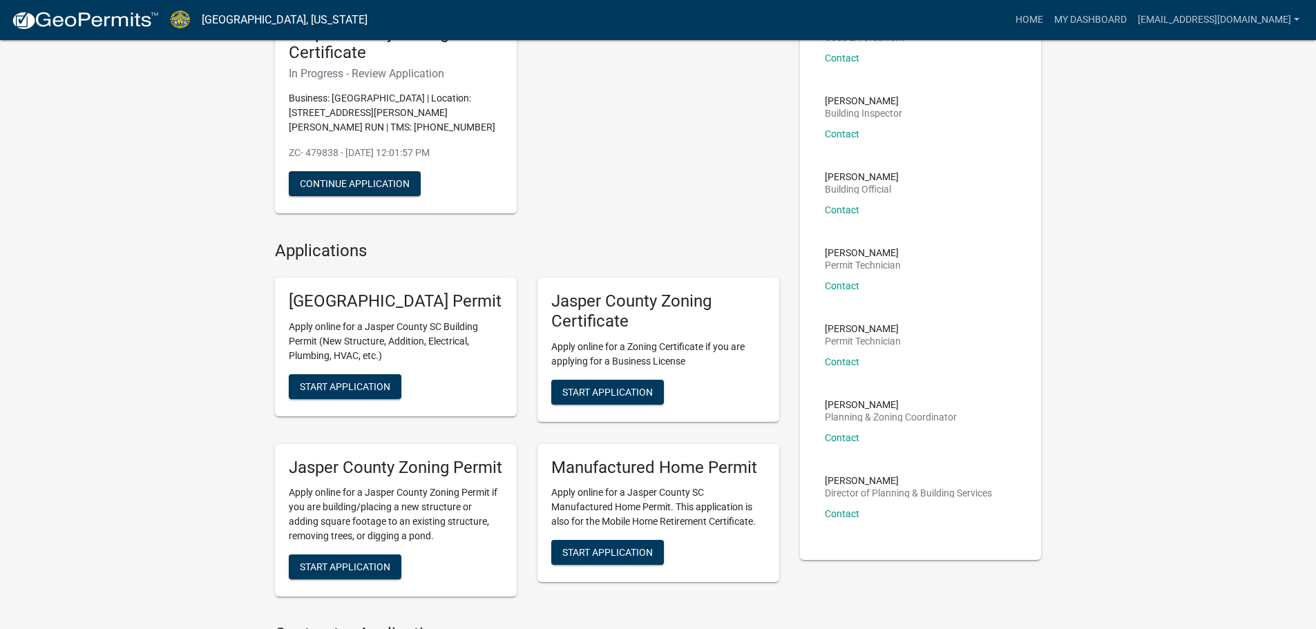
scroll to position [69, 0]
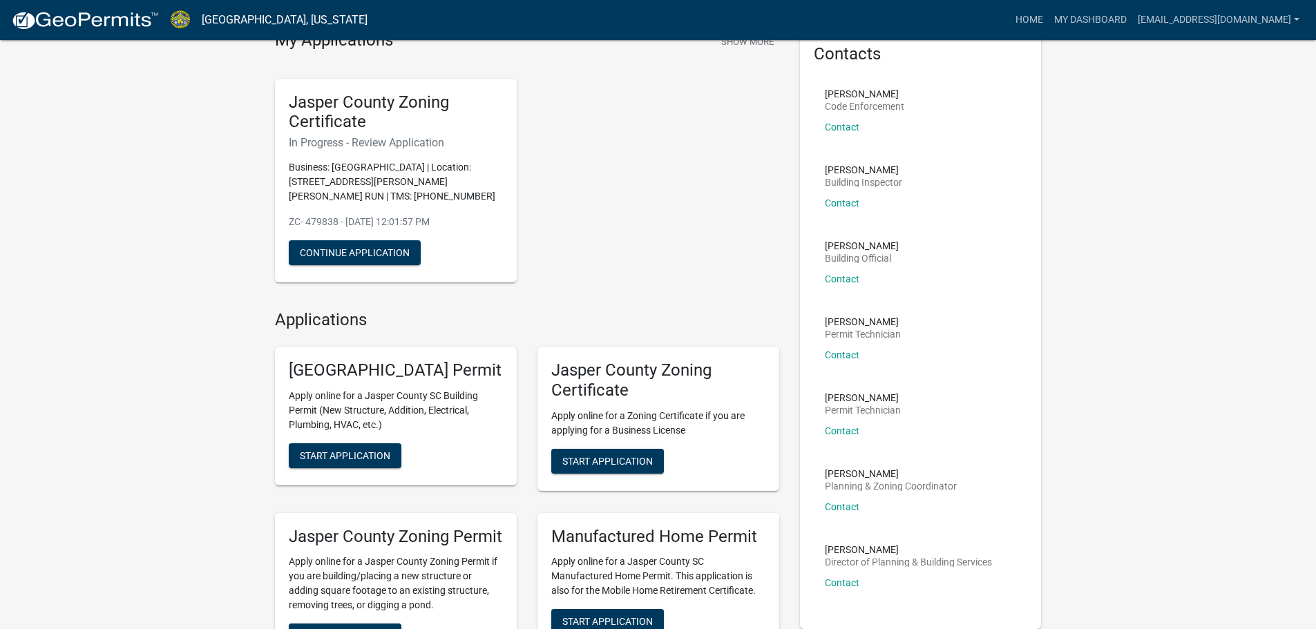
drag, startPoint x: 290, startPoint y: 142, endPoint x: 451, endPoint y: 144, distance: 160.3
click at [451, 144] on h6 "In Progress - Review Application" at bounding box center [396, 142] width 214 height 13
drag, startPoint x: 397, startPoint y: 139, endPoint x: 334, endPoint y: 144, distance: 63.1
click at [396, 139] on h6 "In Progress - Review Application" at bounding box center [396, 142] width 214 height 13
click at [287, 143] on div "Jasper County Zoning Certificate In Progress - Review Application Business: [GE…" at bounding box center [396, 181] width 242 height 205
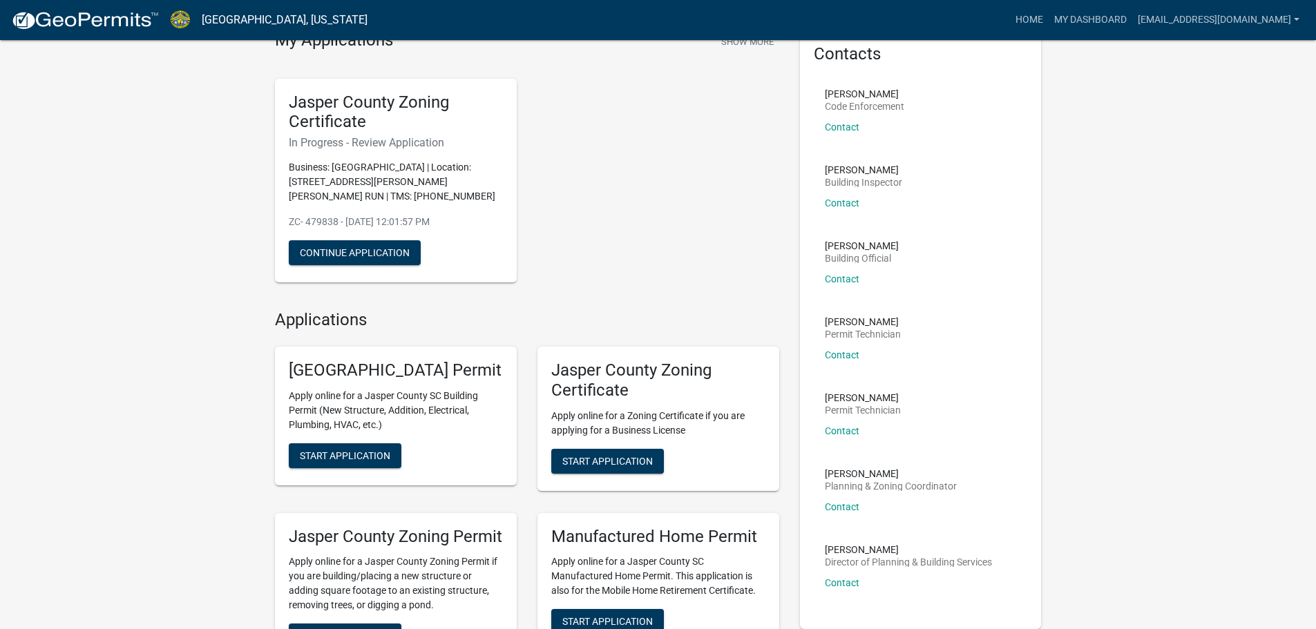
drag, startPoint x: 287, startPoint y: 142, endPoint x: 484, endPoint y: 148, distance: 197.0
click at [484, 148] on div "Jasper County Zoning Certificate In Progress - Review Application Business: [GE…" at bounding box center [396, 181] width 242 height 205
click at [484, 148] on h6 "In Progress - Review Application" at bounding box center [396, 142] width 214 height 13
